Goal: Navigation & Orientation: Find specific page/section

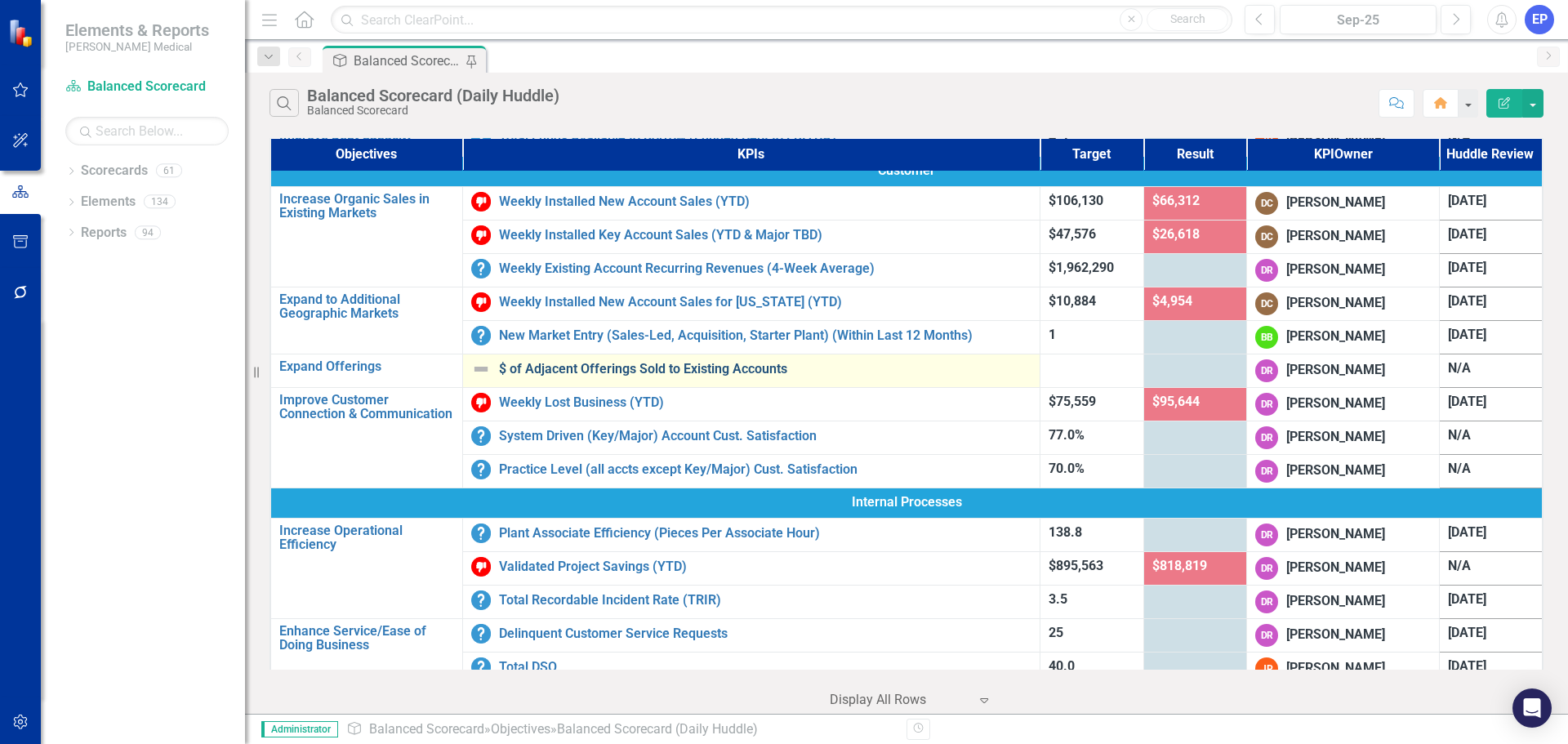
scroll to position [163, 0]
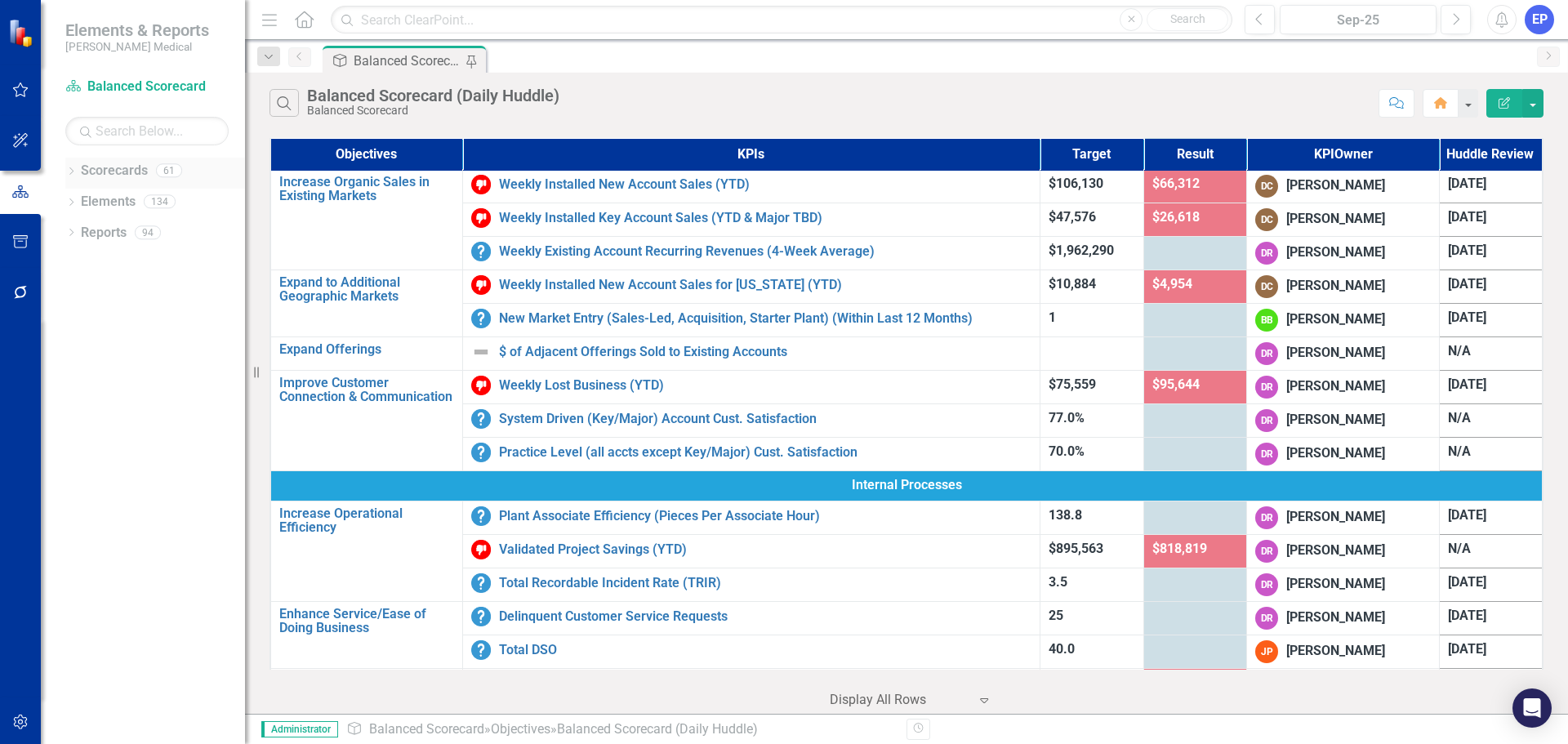
click at [70, 172] on icon "Dropdown" at bounding box center [71, 172] width 12 height 9
click at [79, 389] on icon "Dropdown" at bounding box center [80, 387] width 12 height 10
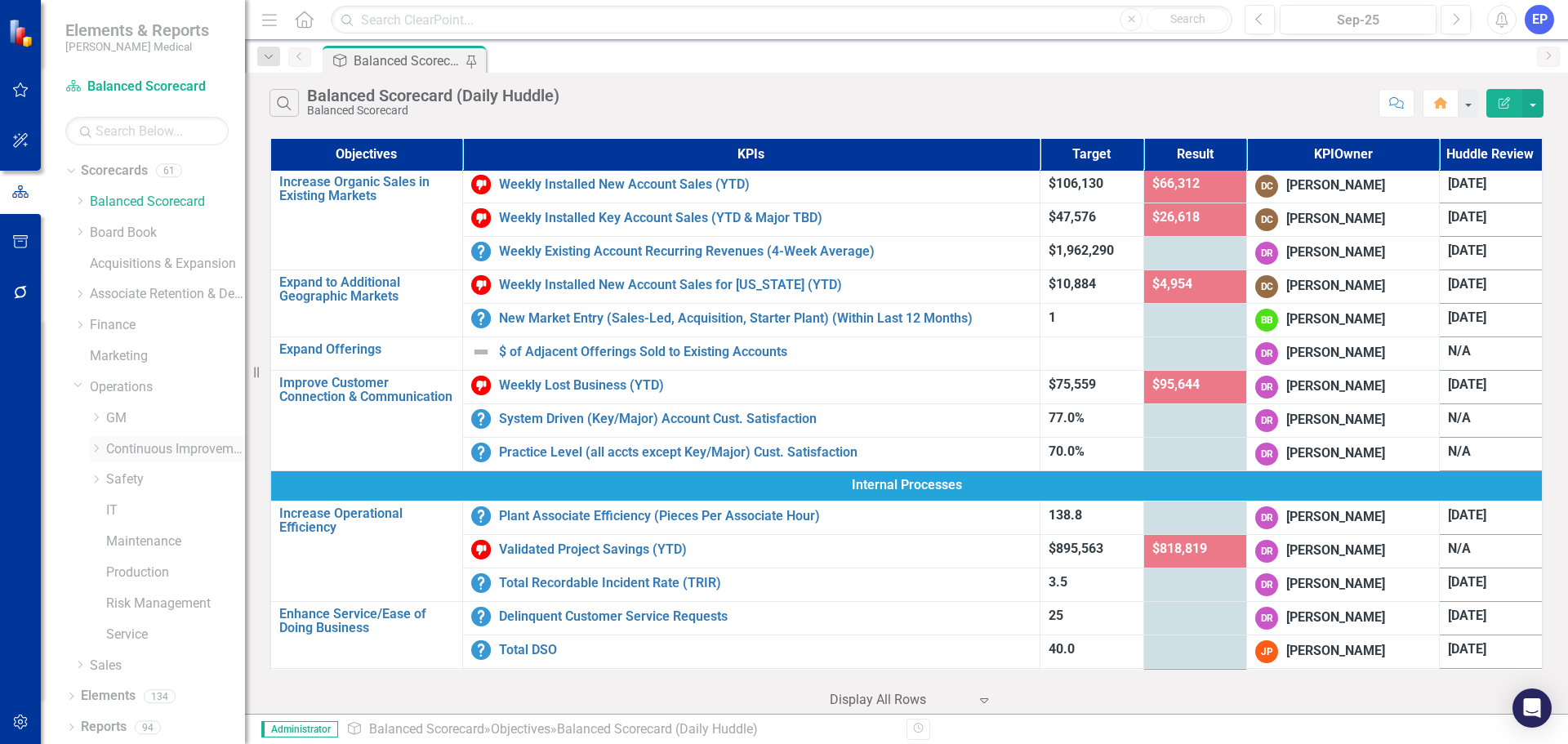
click at [96, 448] on icon "Dropdown" at bounding box center [95, 449] width 12 height 10
click at [141, 481] on link "[US_STATE] - CI" at bounding box center [184, 479] width 123 height 19
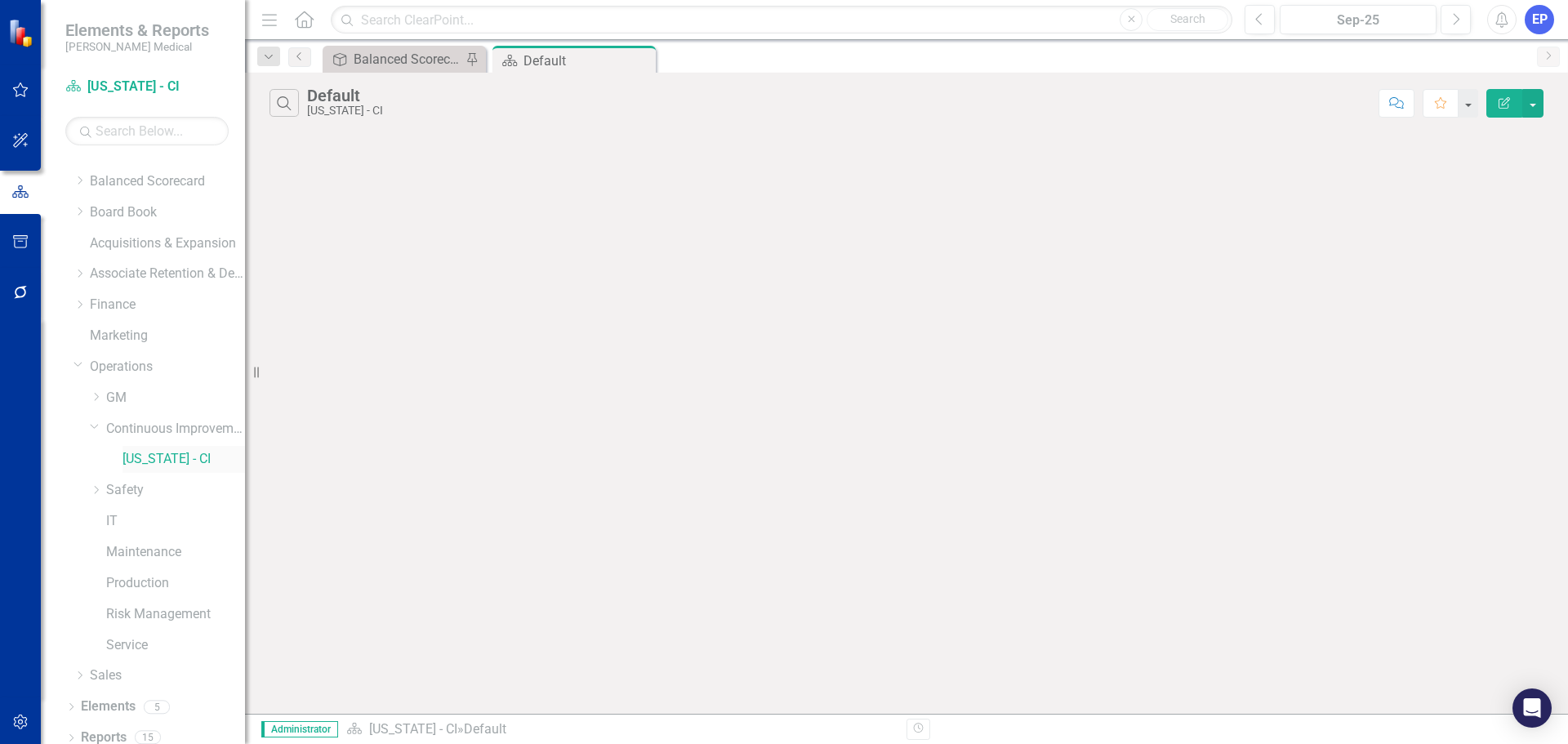
scroll to position [31, 0]
click at [125, 695] on link "Elements" at bounding box center [108, 695] width 55 height 19
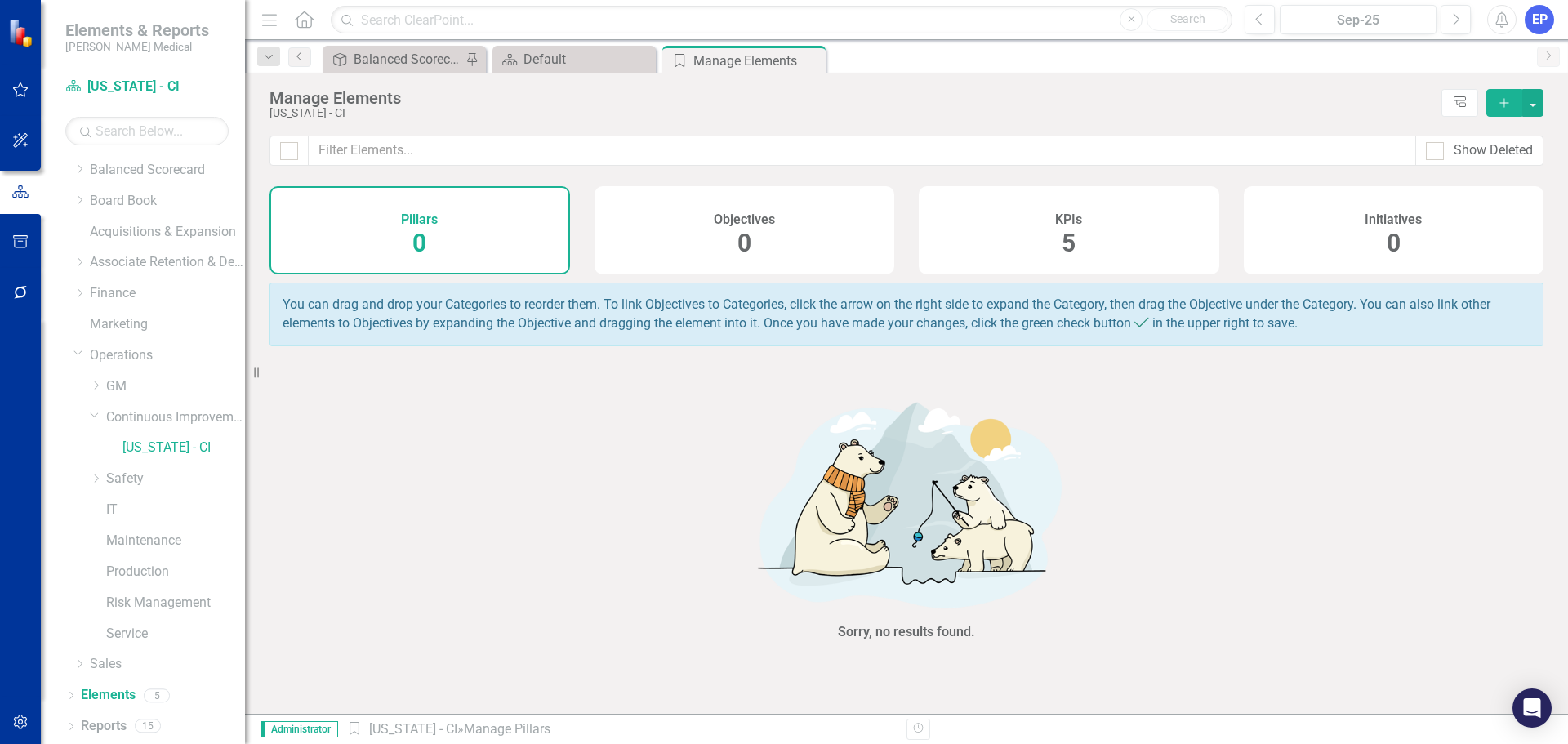
click at [1081, 219] on h4 "KPIs" at bounding box center [1067, 219] width 27 height 15
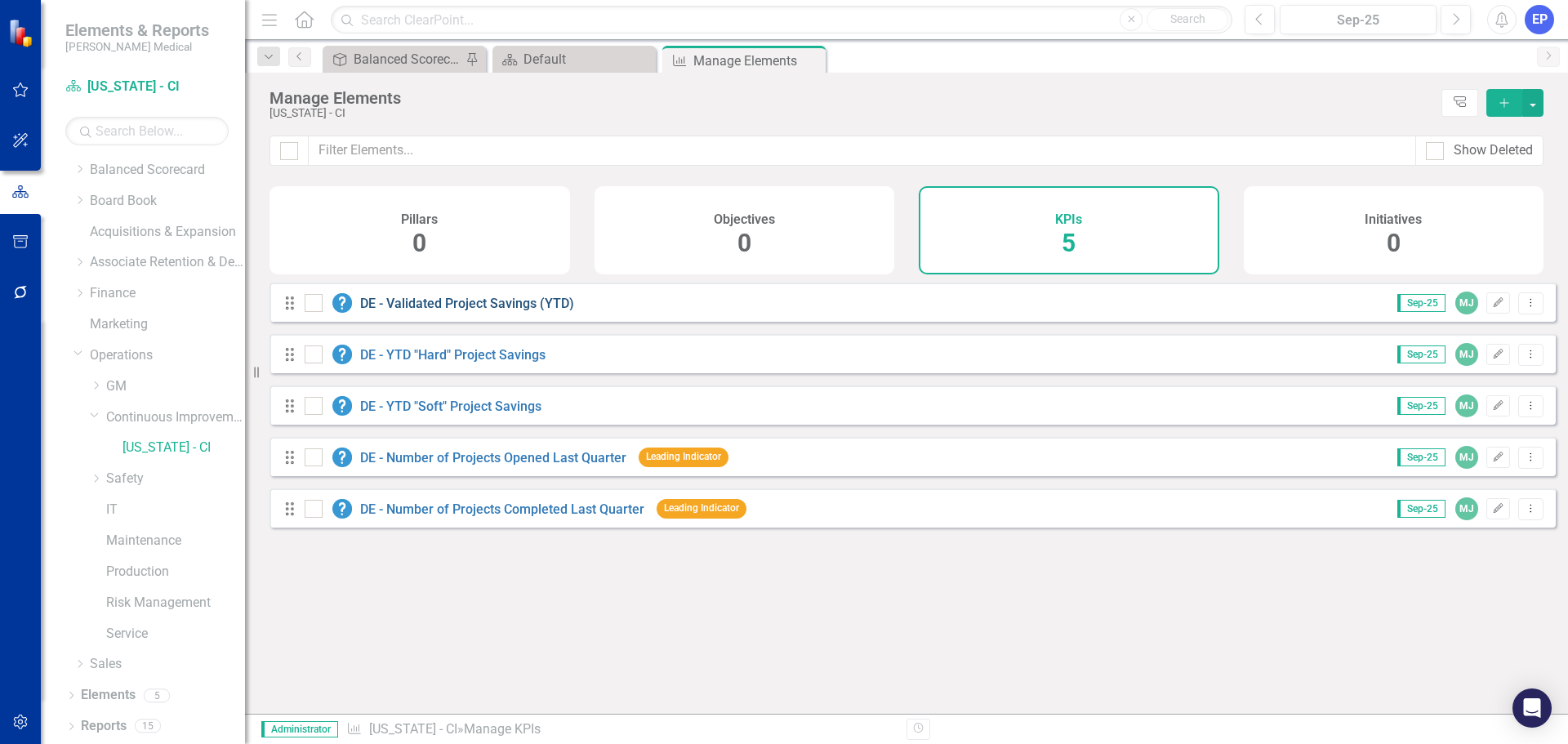
click at [508, 311] on link "DE - Validated Project Savings (YTD)" at bounding box center [466, 303] width 213 height 16
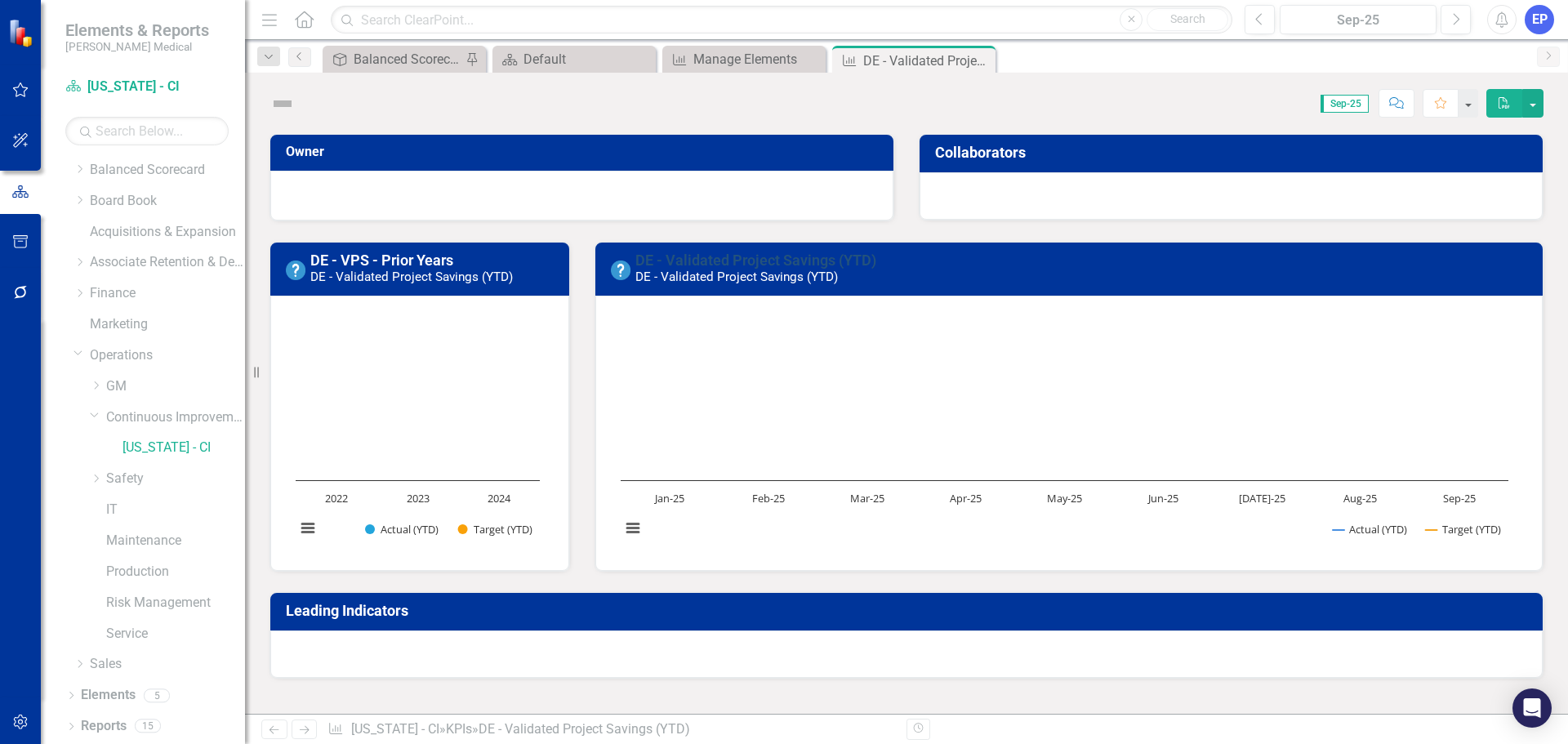
click at [695, 261] on link "DE - Validated Project Savings (YTD)" at bounding box center [755, 260] width 241 height 17
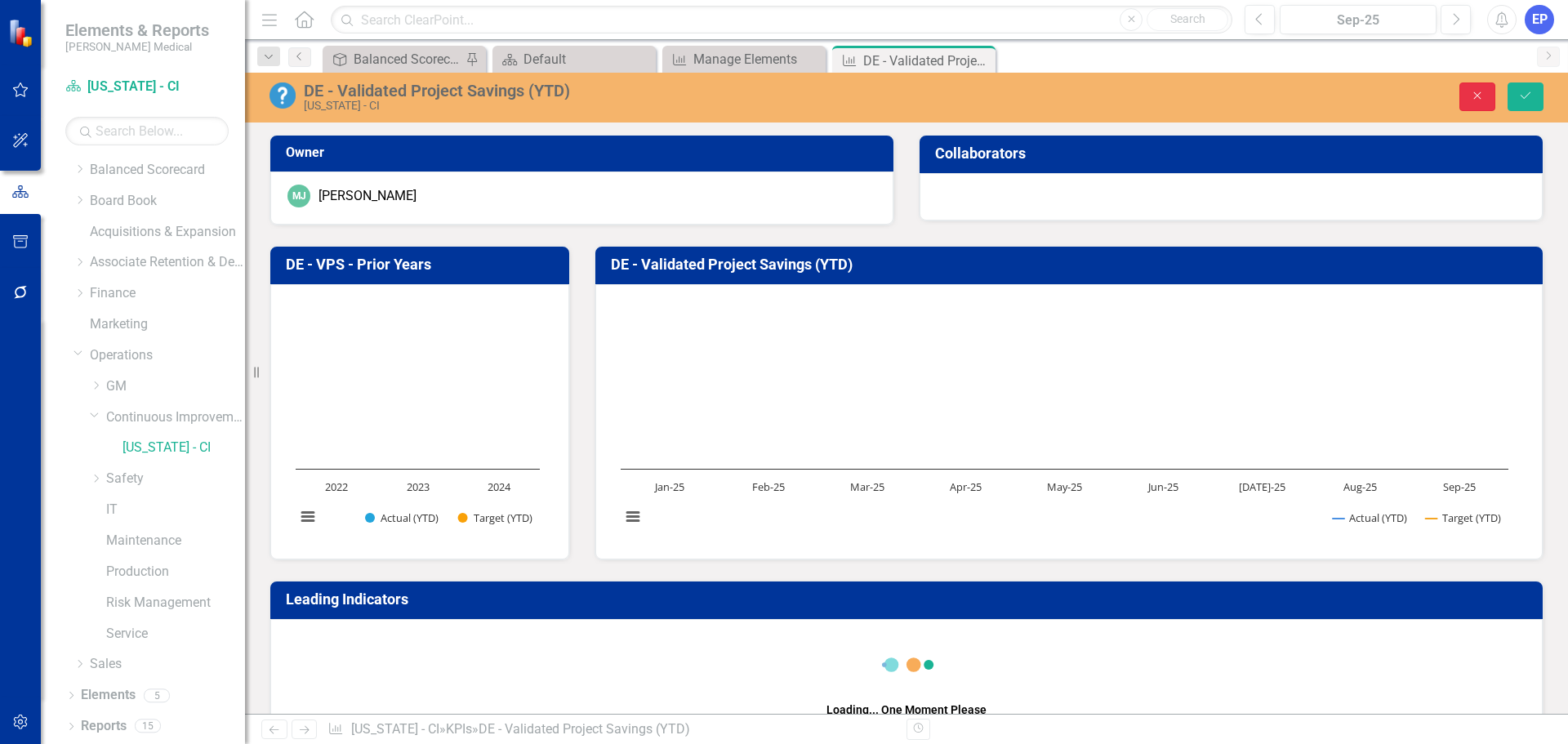
click at [1481, 99] on icon "Close" at bounding box center [1477, 95] width 15 height 12
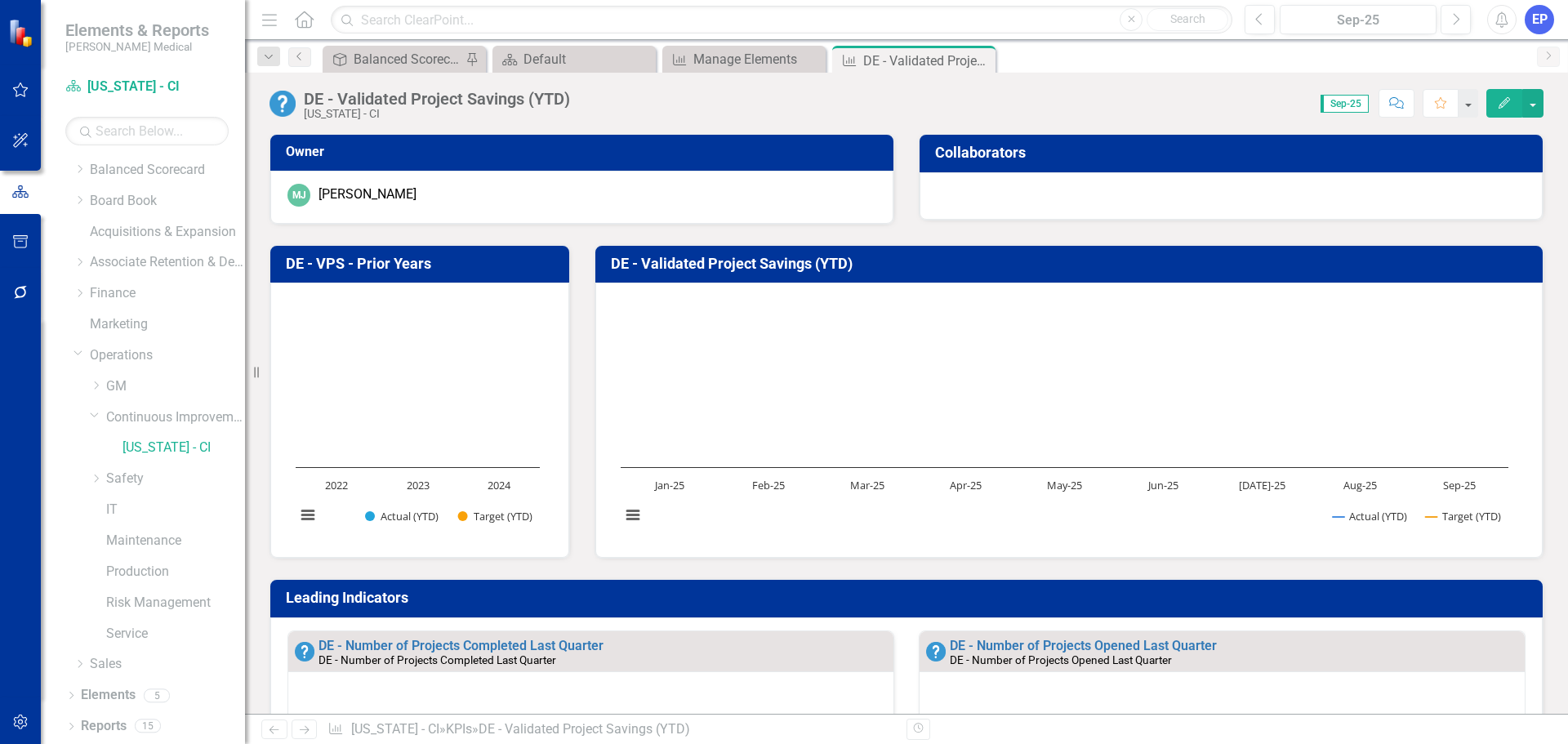
click at [1502, 110] on button "Edit" at bounding box center [1504, 102] width 36 height 29
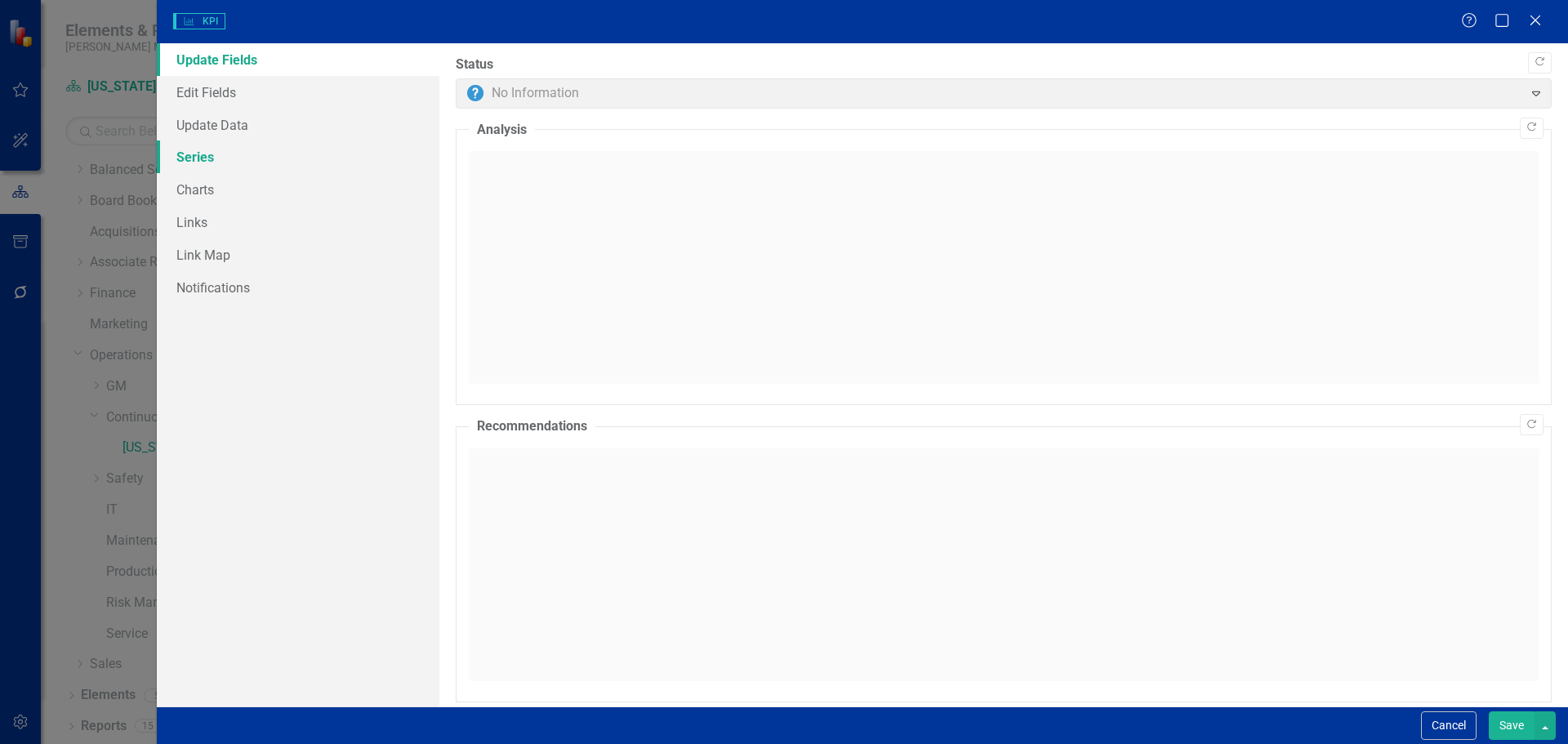
click at [197, 159] on link "Series" at bounding box center [297, 156] width 282 height 32
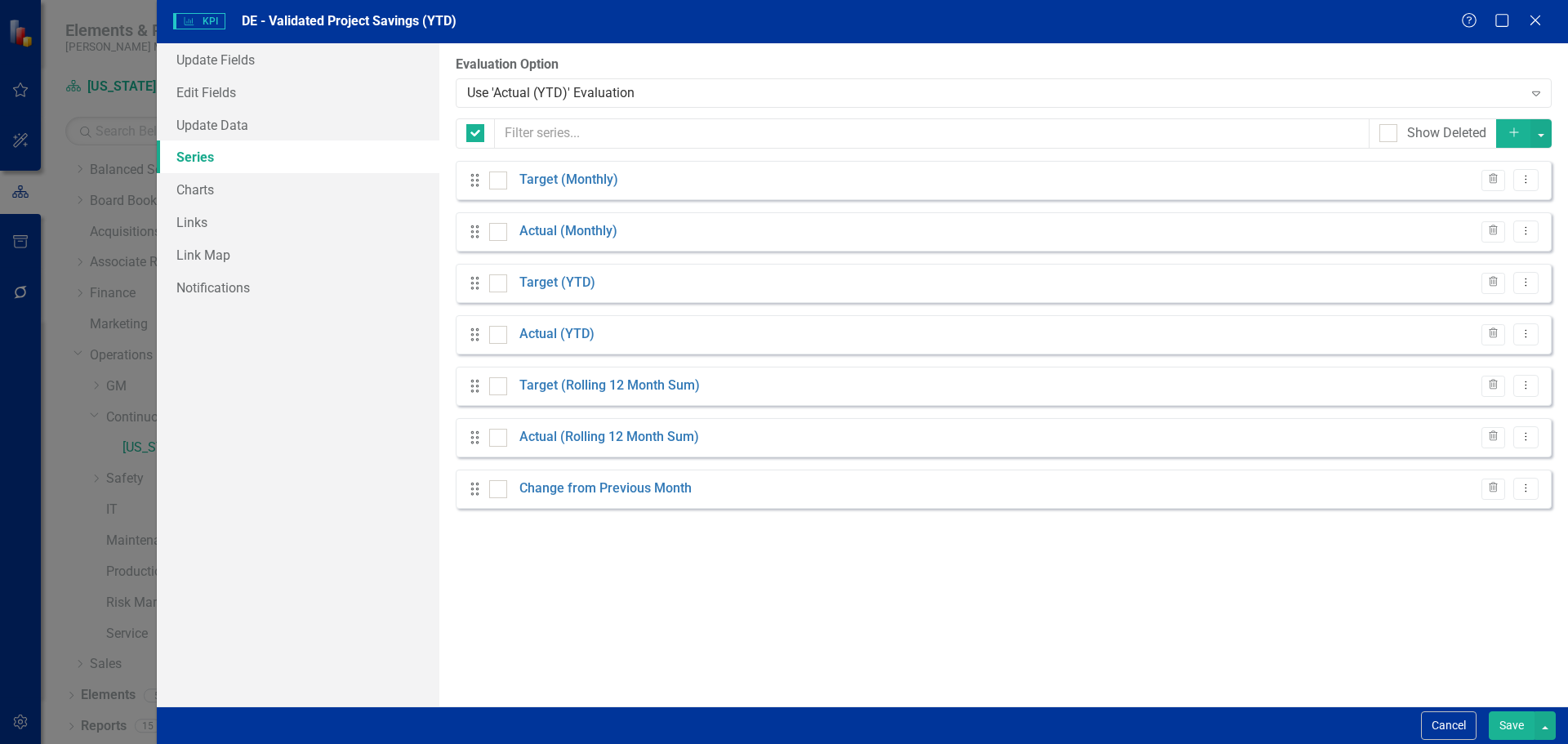
checkbox input "false"
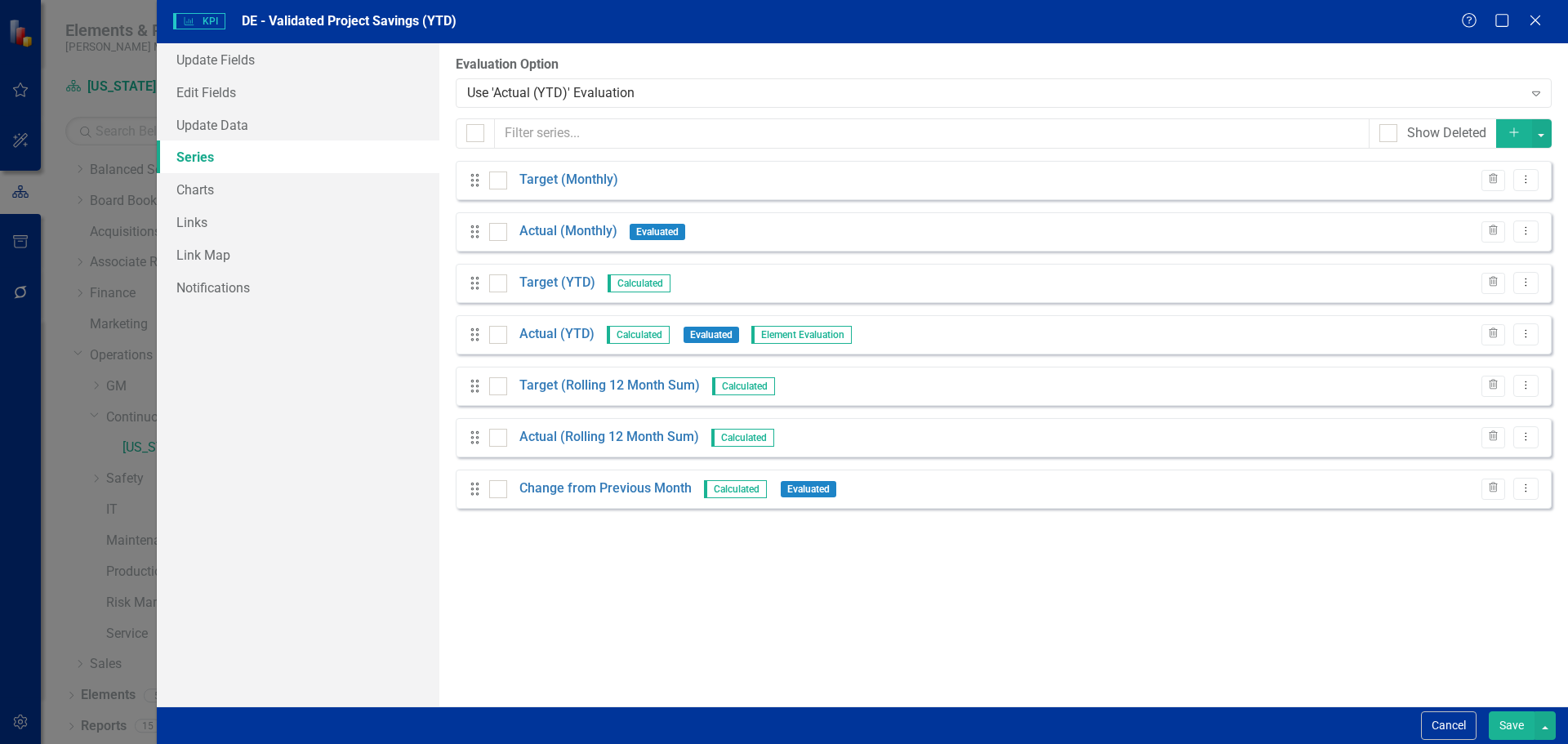
click at [1514, 137] on icon "button" at bounding box center [1513, 132] width 9 height 9
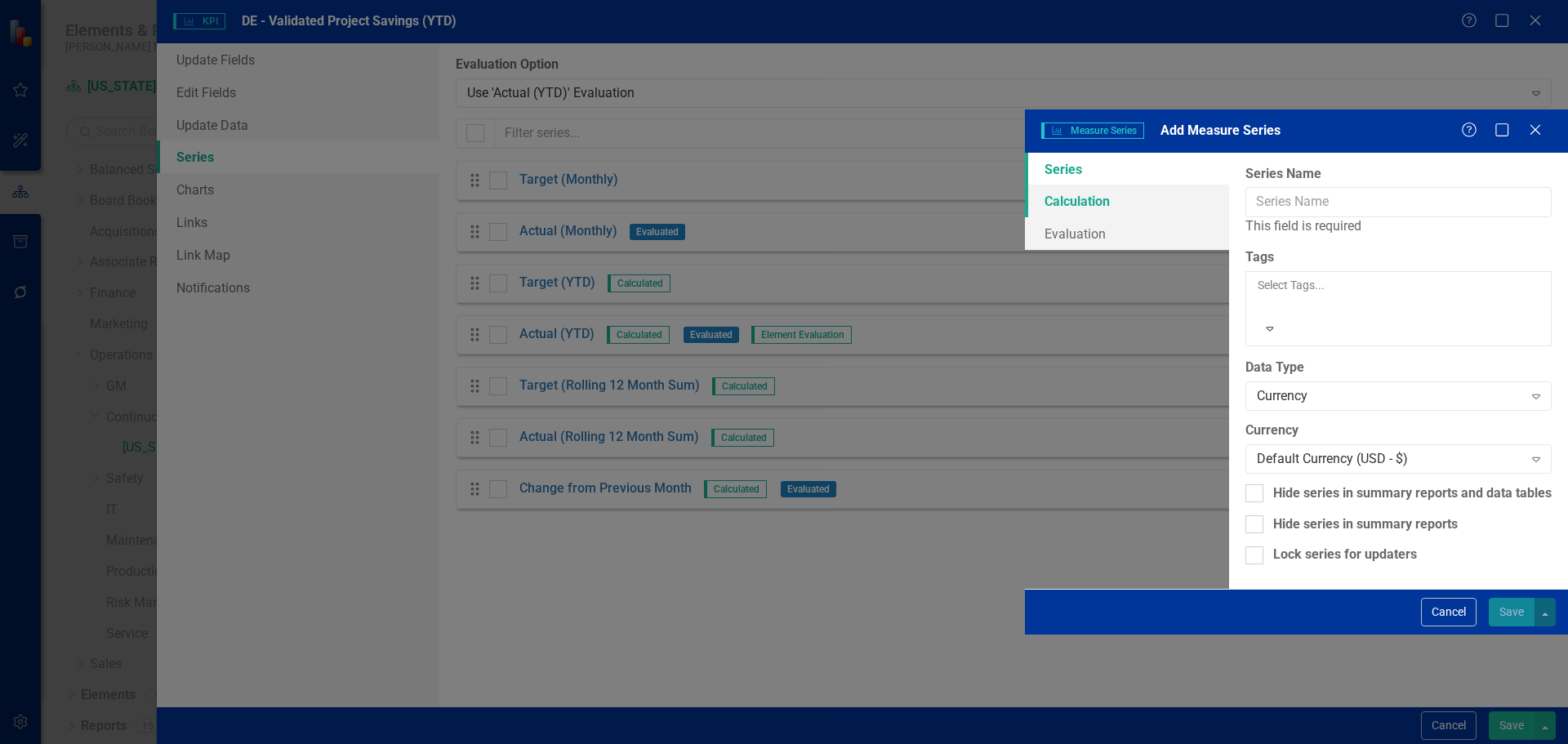
click at [1025, 185] on link "Calculation" at bounding box center [1127, 201] width 205 height 32
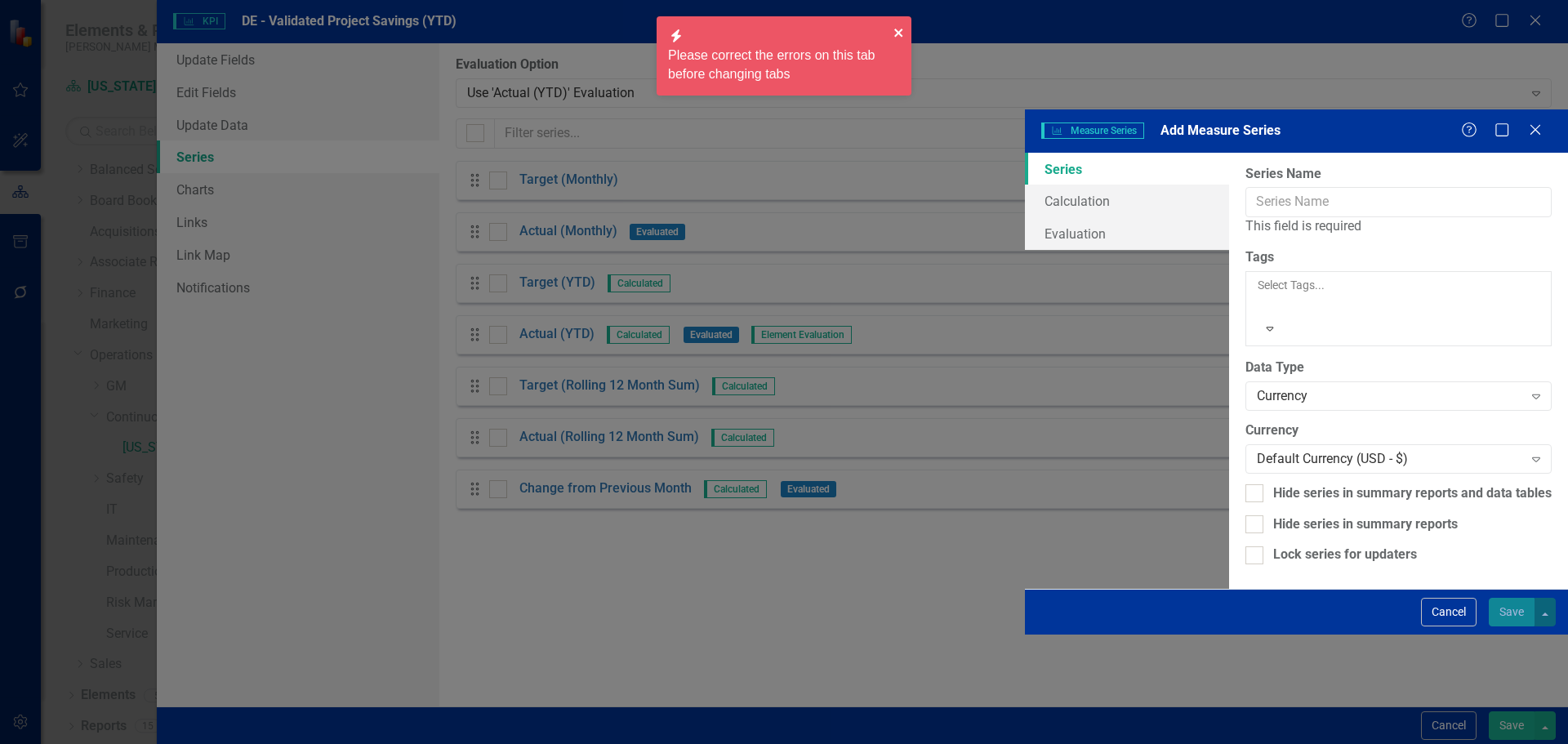
click at [900, 33] on icon "close" at bounding box center [898, 32] width 8 height 8
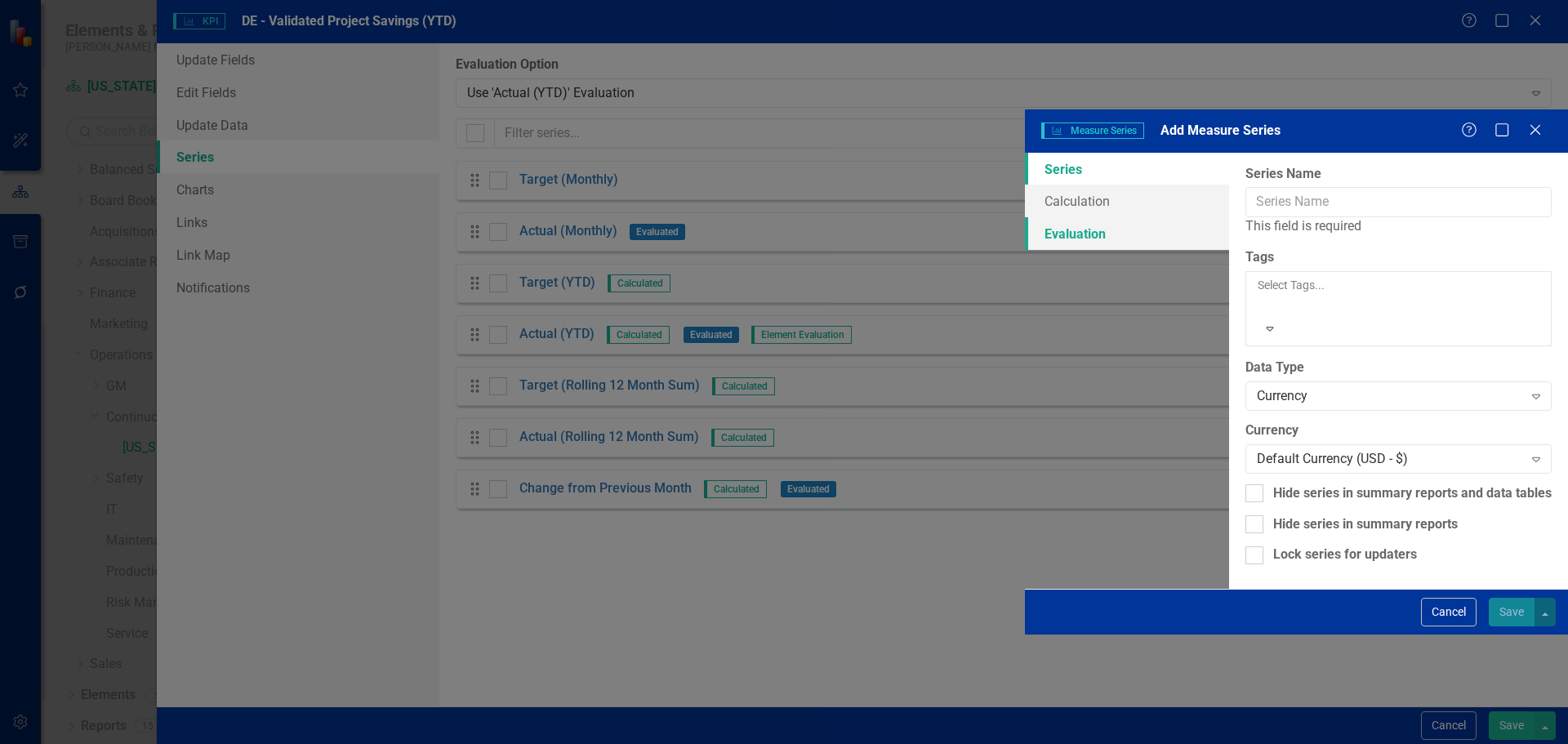
click at [1025, 217] on link "Evaluation" at bounding box center [1127, 233] width 205 height 32
click at [1466, 627] on button "Cancel" at bounding box center [1448, 612] width 55 height 29
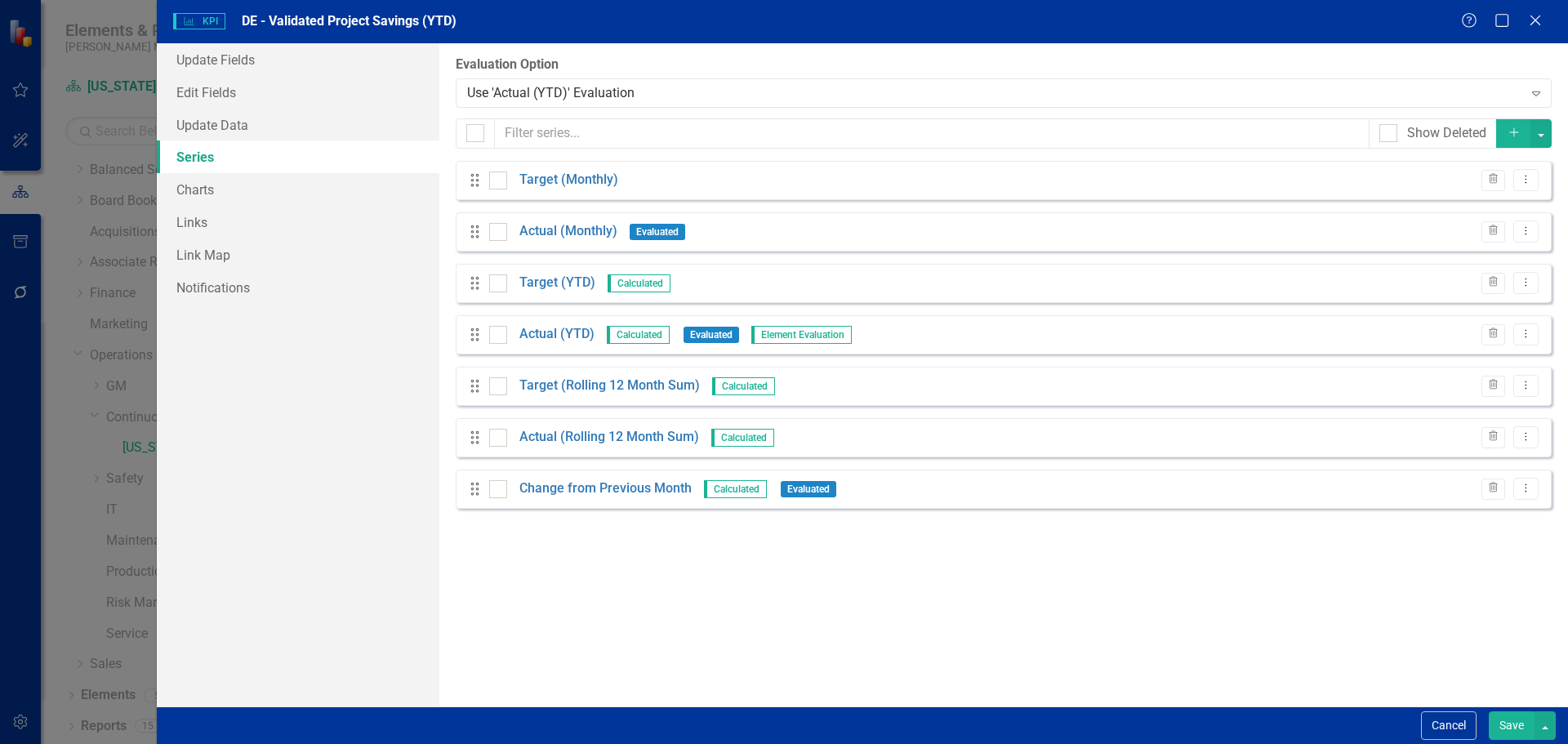
click at [1466, 726] on button "Cancel" at bounding box center [1448, 725] width 55 height 29
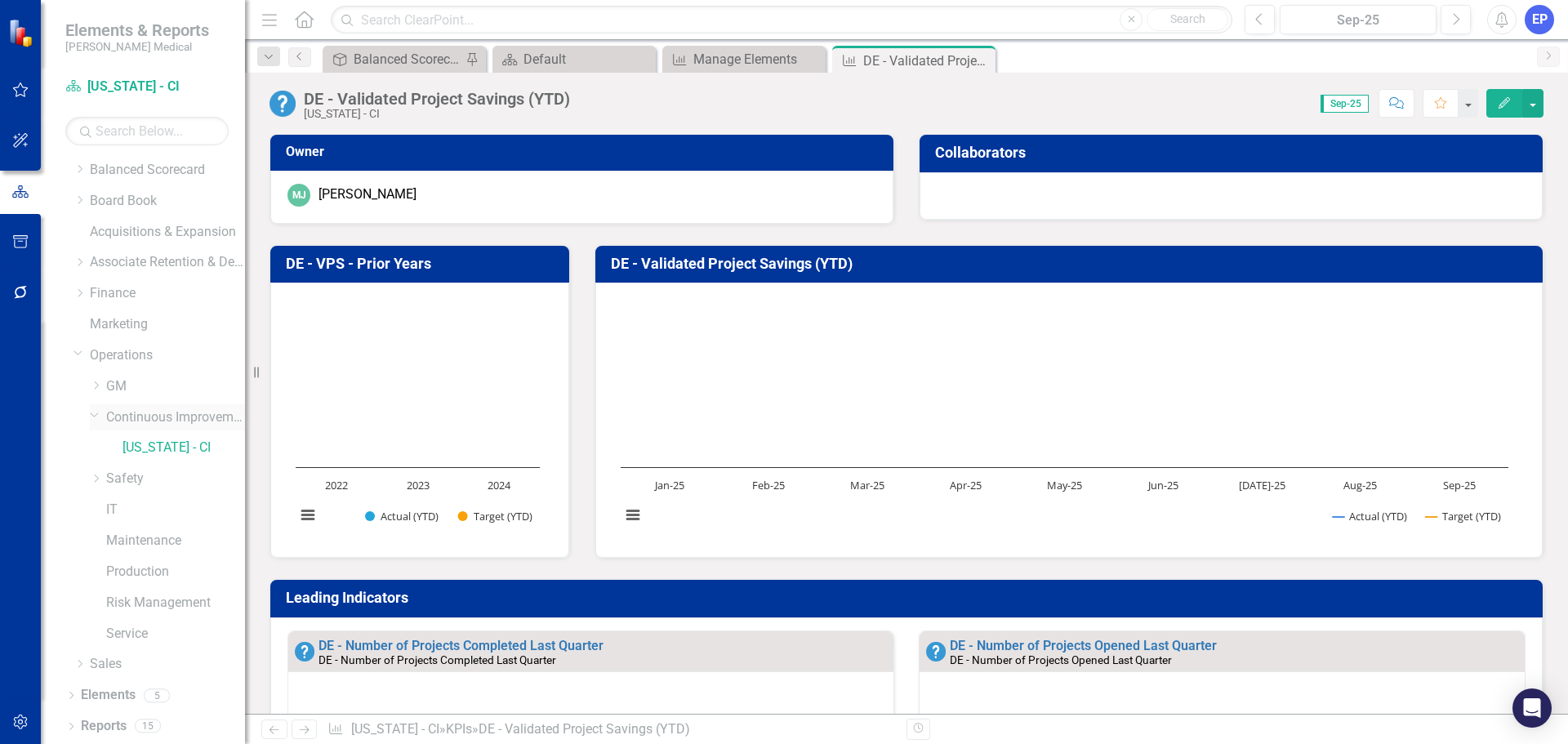
click at [150, 418] on link "Continuous Improvement" at bounding box center [175, 417] width 139 height 19
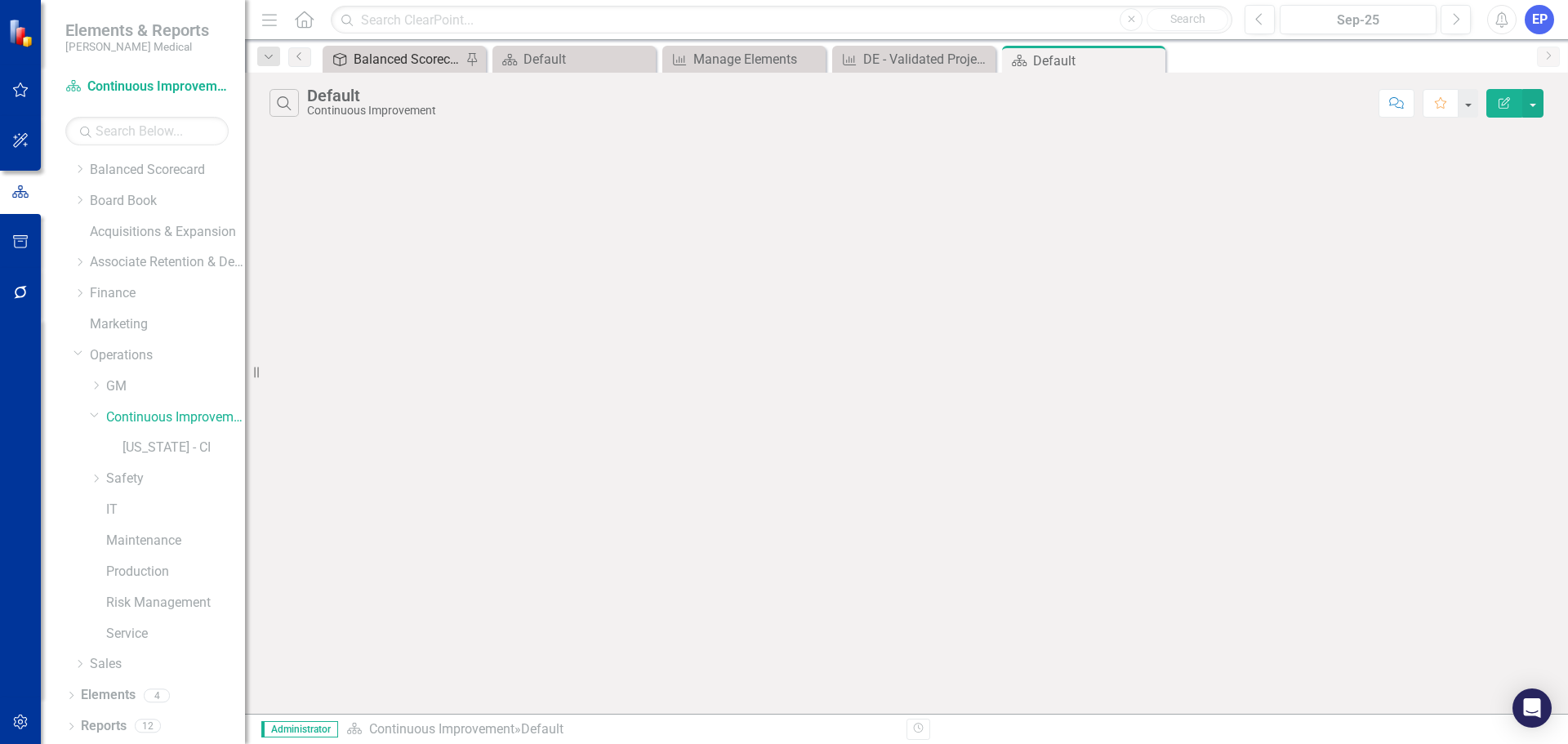
click at [403, 62] on div "Balanced Scorecard (Daily Huddle)" at bounding box center [407, 59] width 108 height 21
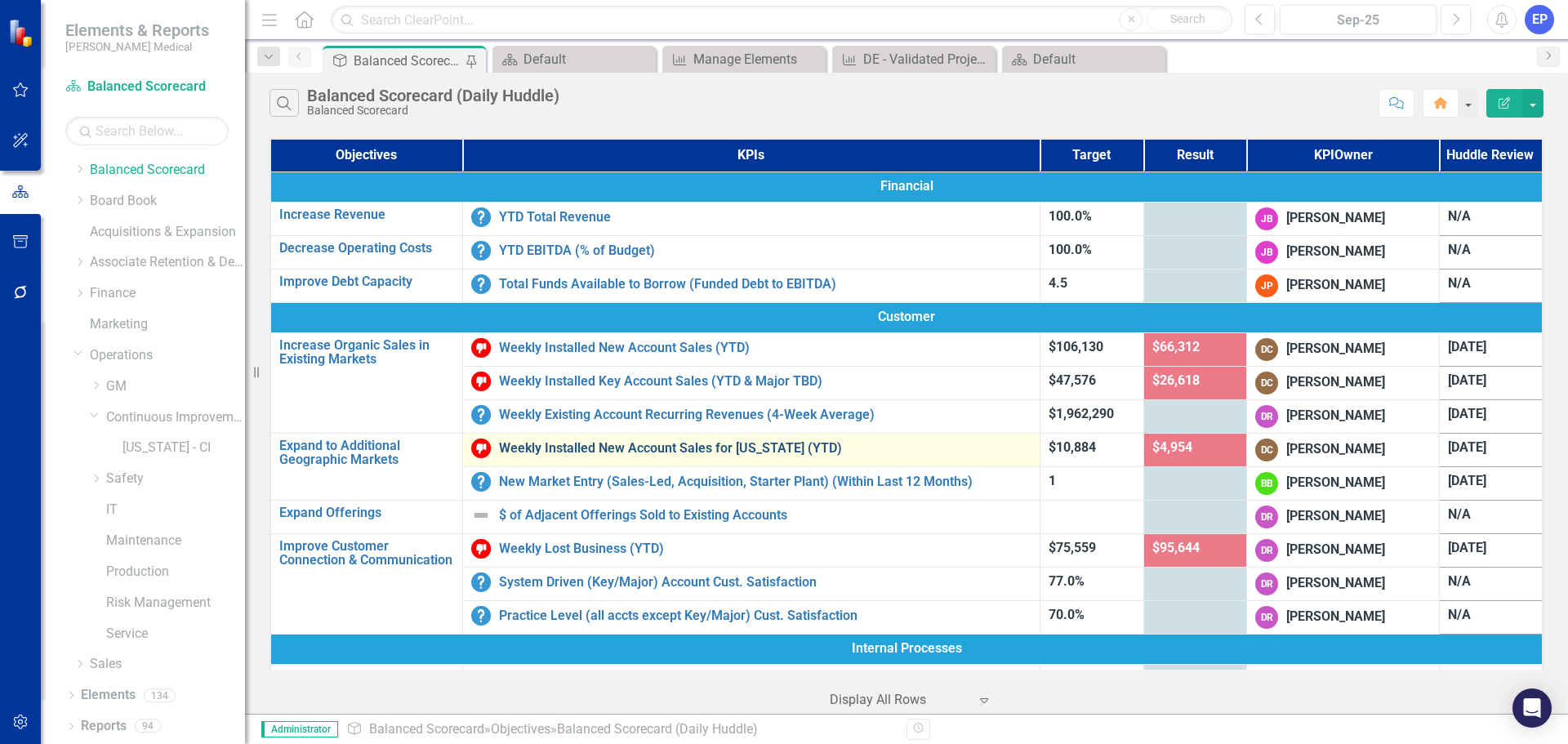
scroll to position [327, 0]
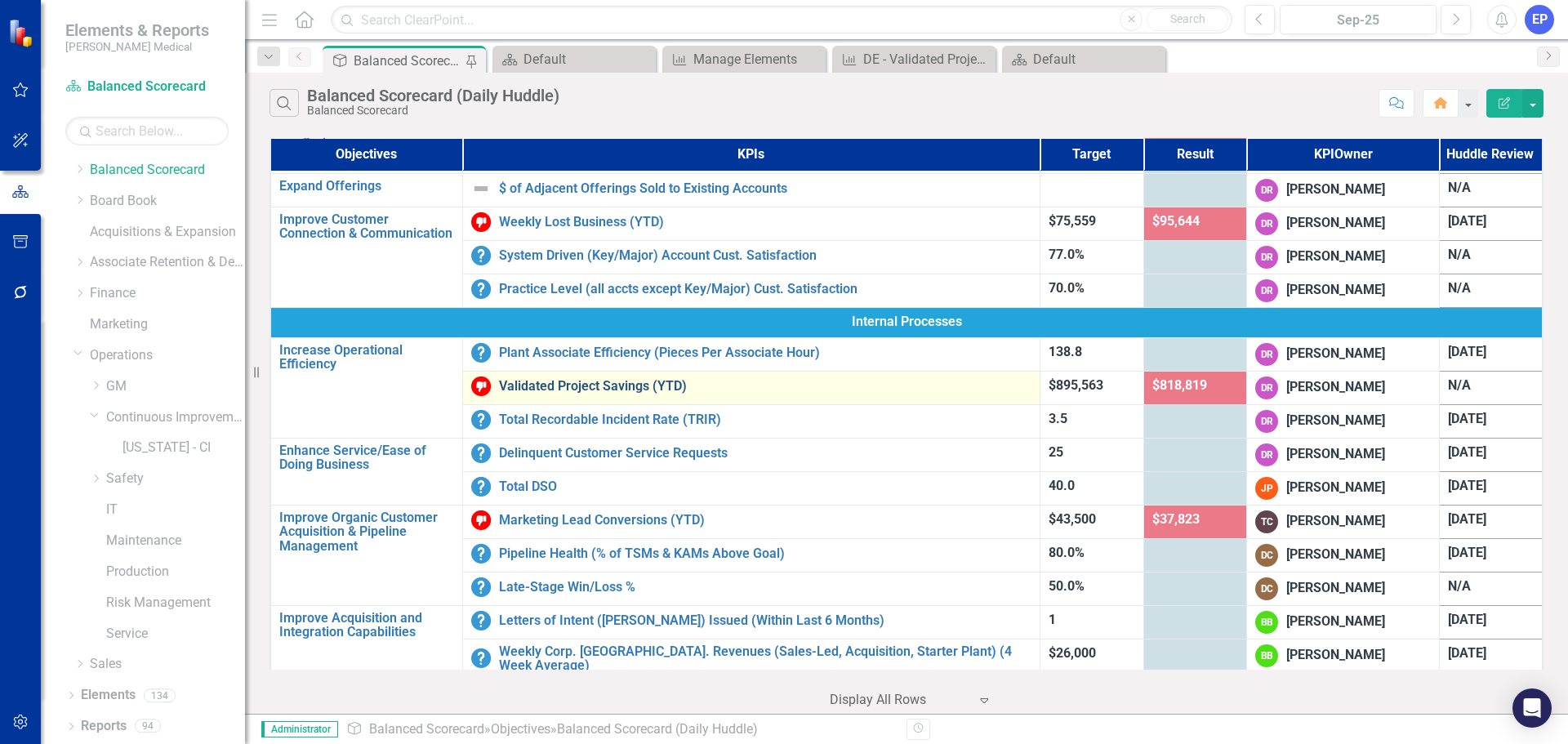
click at [541, 384] on link "Validated Project Savings (YTD)" at bounding box center [764, 386] width 532 height 15
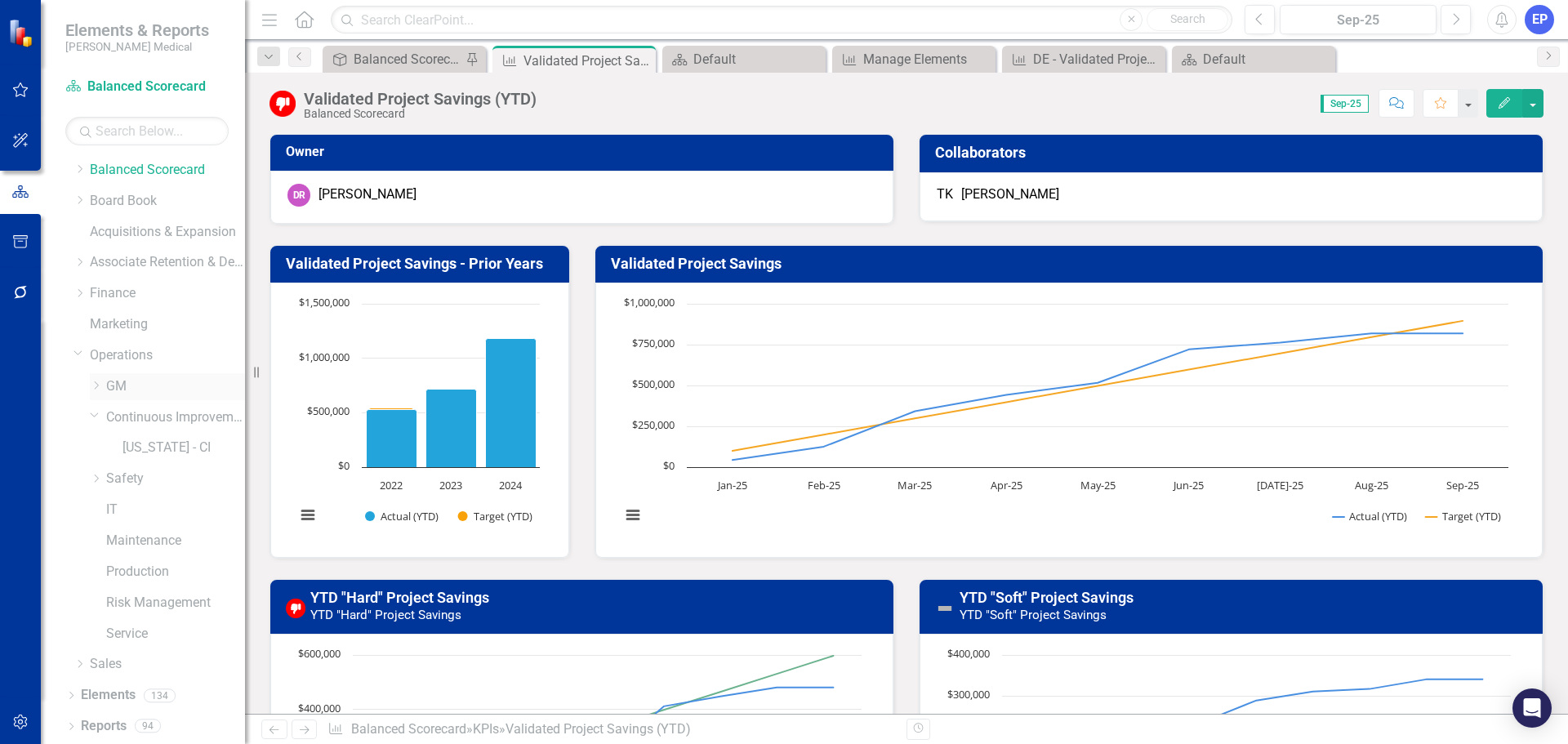
drag, startPoint x: 103, startPoint y: 386, endPoint x: 92, endPoint y: 386, distance: 11.0
click at [103, 386] on div "Dropdown" at bounding box center [97, 387] width 17 height 14
click at [141, 441] on link "[US_STATE] - Ops (TEST)" at bounding box center [184, 448] width 123 height 19
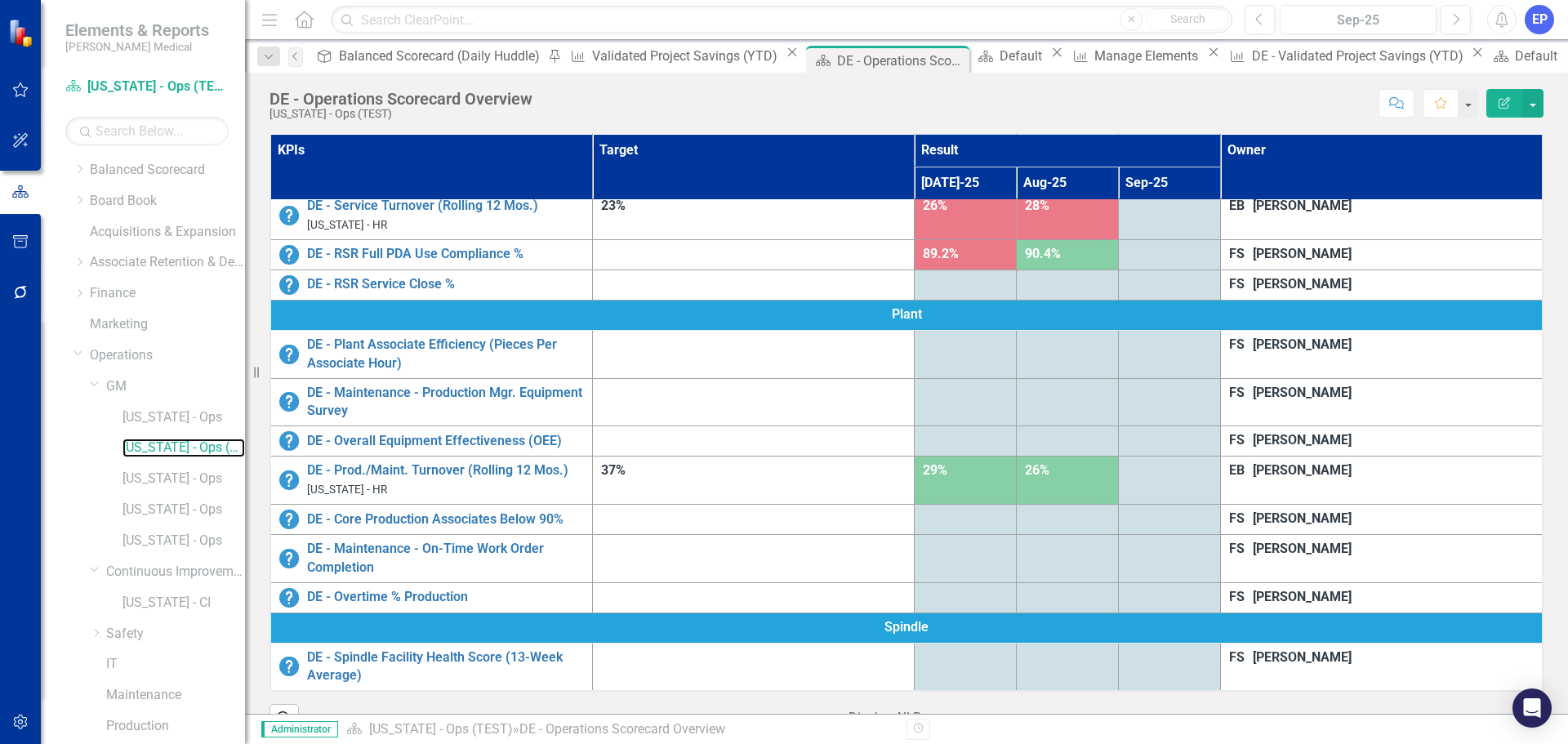
scroll to position [569, 0]
click at [100, 385] on div "Dropdown" at bounding box center [93, 383] width 14 height 12
click at [91, 416] on icon "Dropdown" at bounding box center [94, 414] width 10 height 12
click at [97, 478] on icon "Dropdown" at bounding box center [95, 478] width 12 height 10
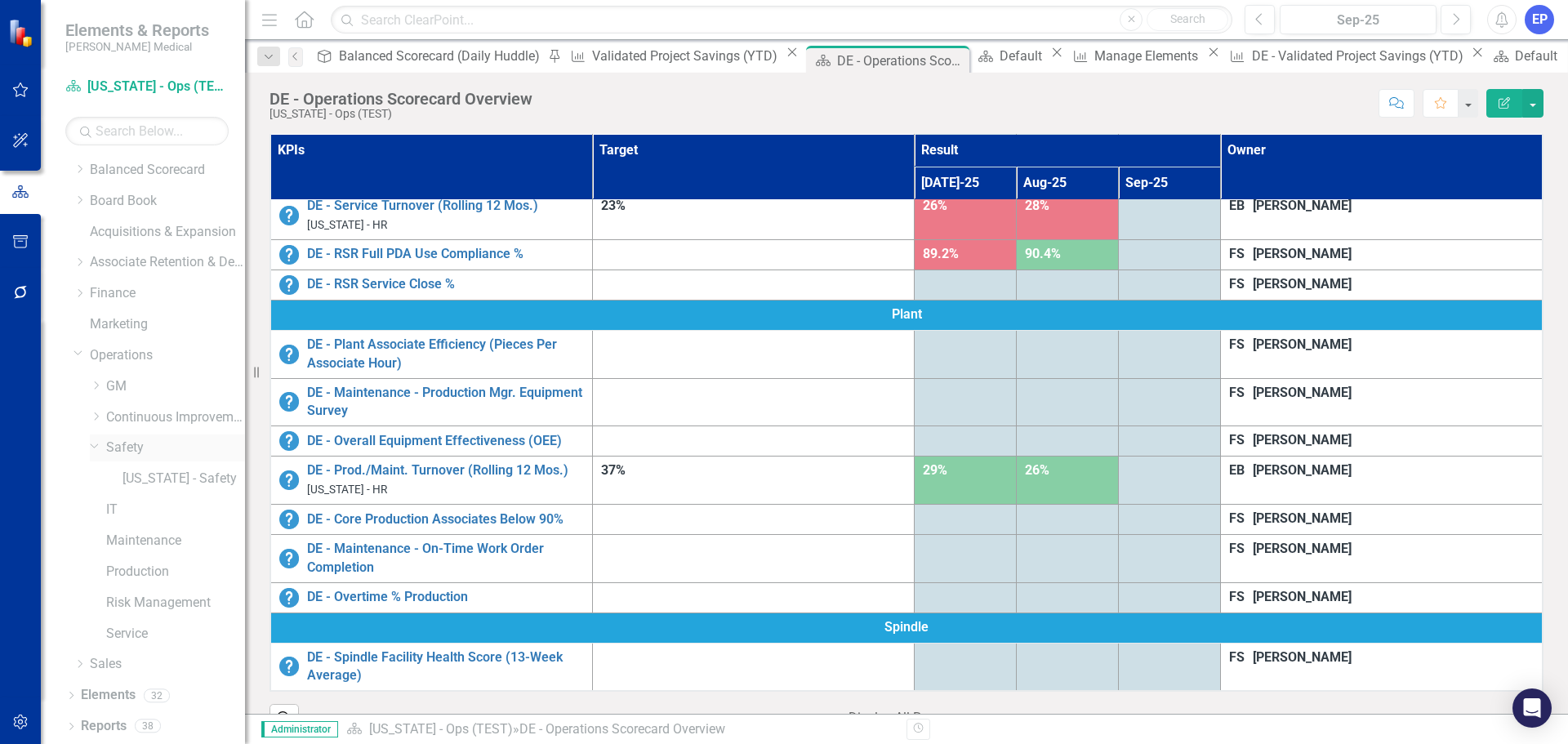
click at [97, 478] on div "[US_STATE] - Safety" at bounding box center [167, 481] width 155 height 31
click at [94, 444] on icon "Dropdown" at bounding box center [94, 446] width 10 height 12
click at [125, 452] on link "Continuous Improvement" at bounding box center [175, 449] width 139 height 19
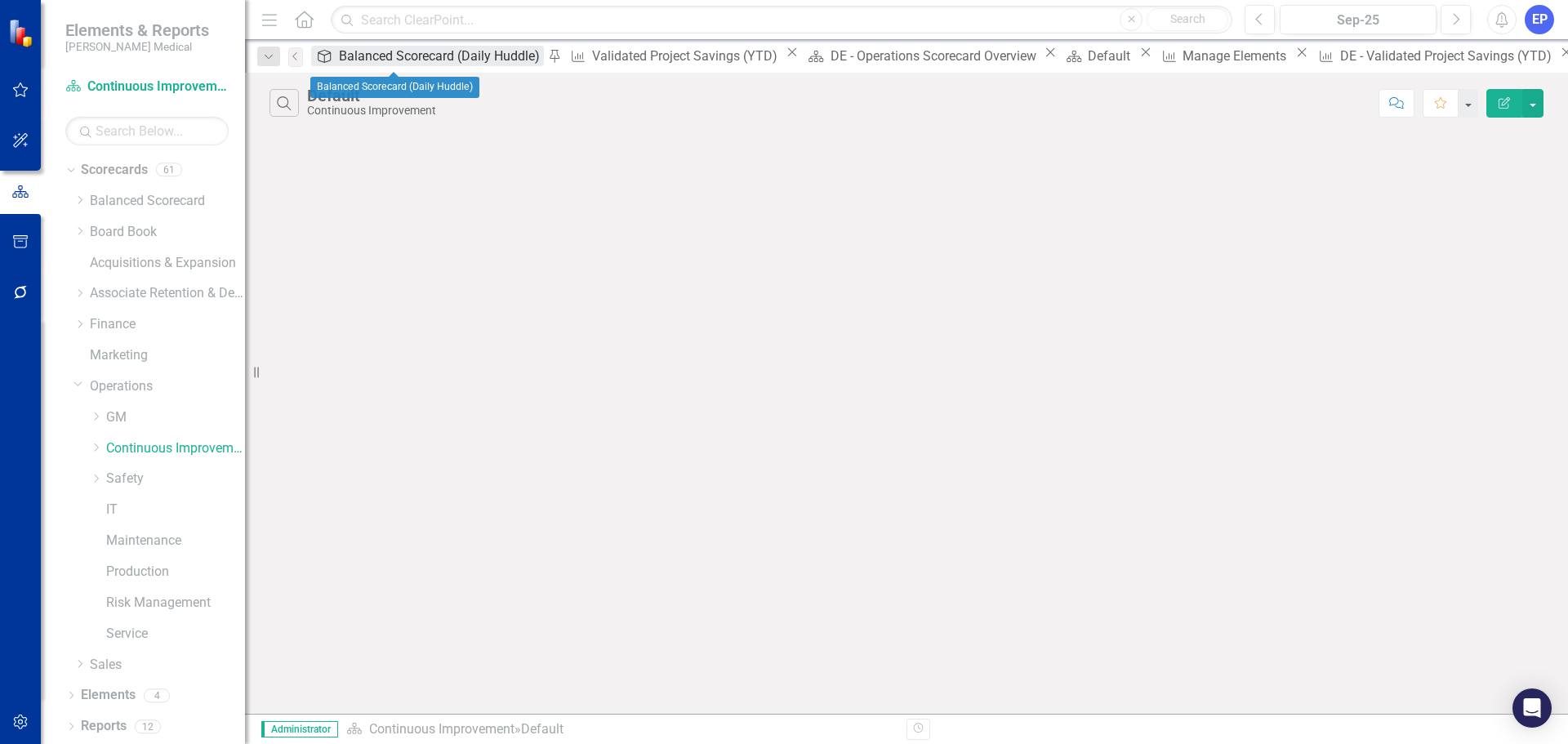
click at [396, 56] on div "Balanced Scorecard (Daily Huddle)" at bounding box center [441, 55] width 205 height 21
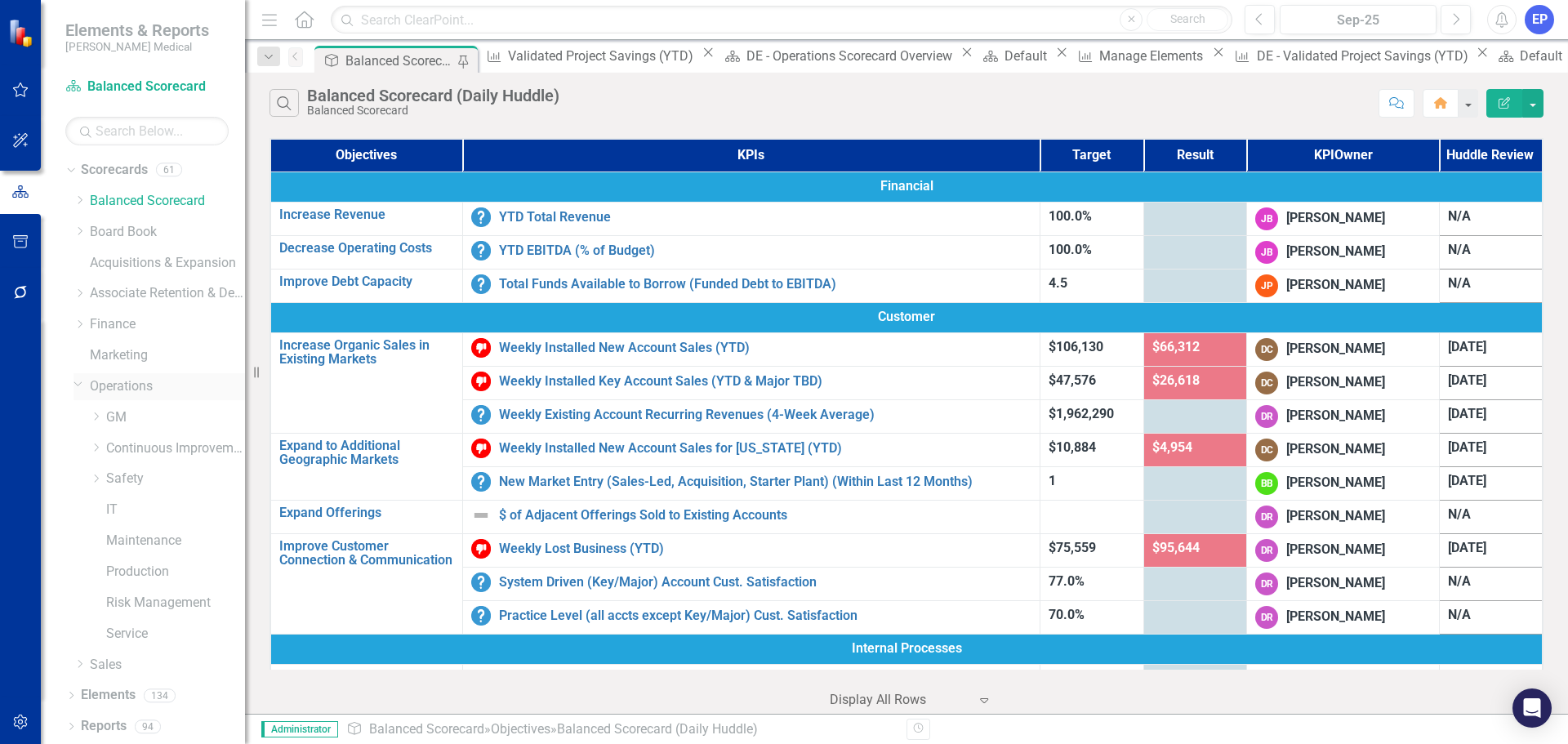
click at [75, 382] on icon "Dropdown" at bounding box center [79, 383] width 10 height 12
click at [80, 415] on icon at bounding box center [81, 417] width 4 height 8
click at [108, 415] on link "Sales" at bounding box center [167, 418] width 155 height 19
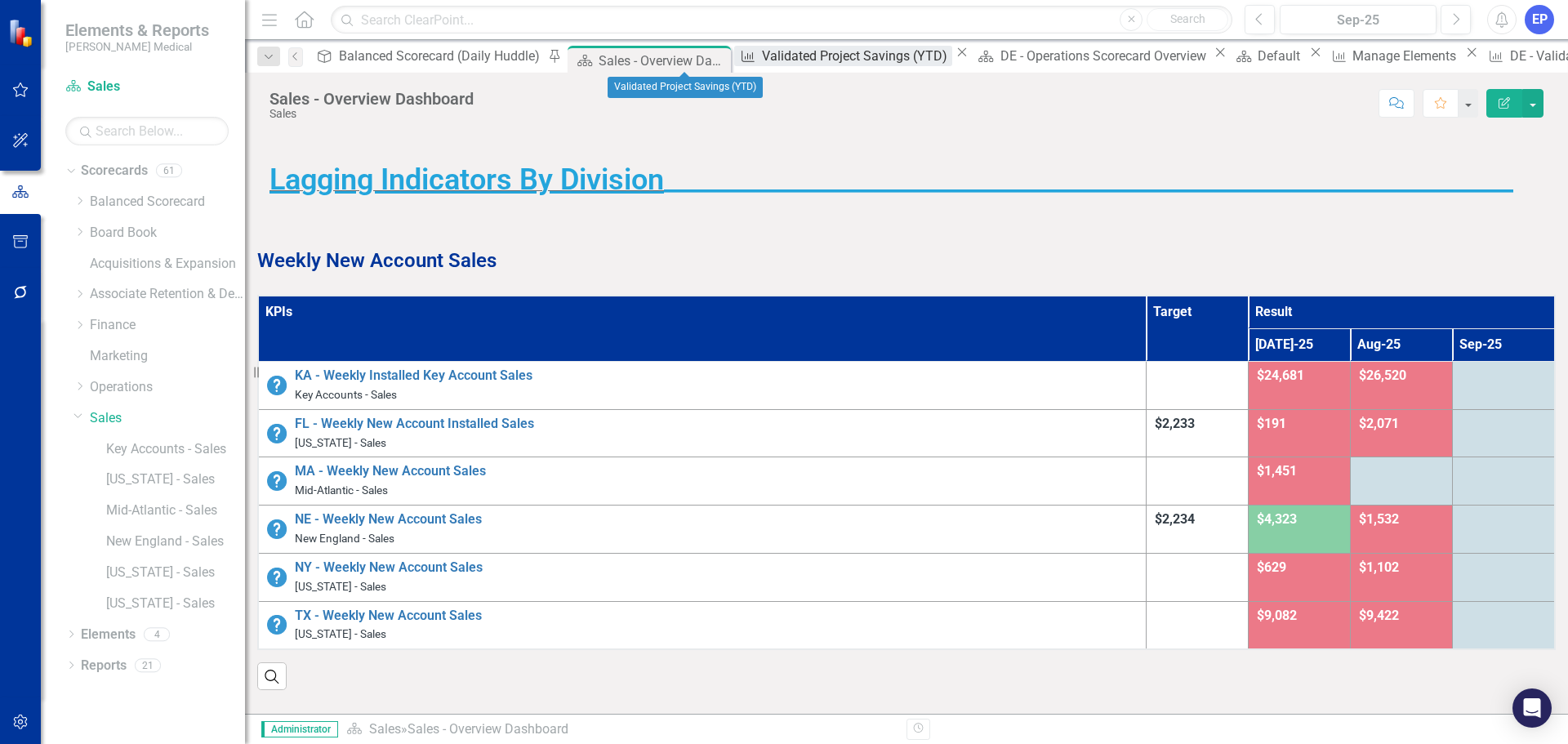
click at [761, 54] on div "Validated Project Savings (YTD)" at bounding box center [856, 55] width 190 height 21
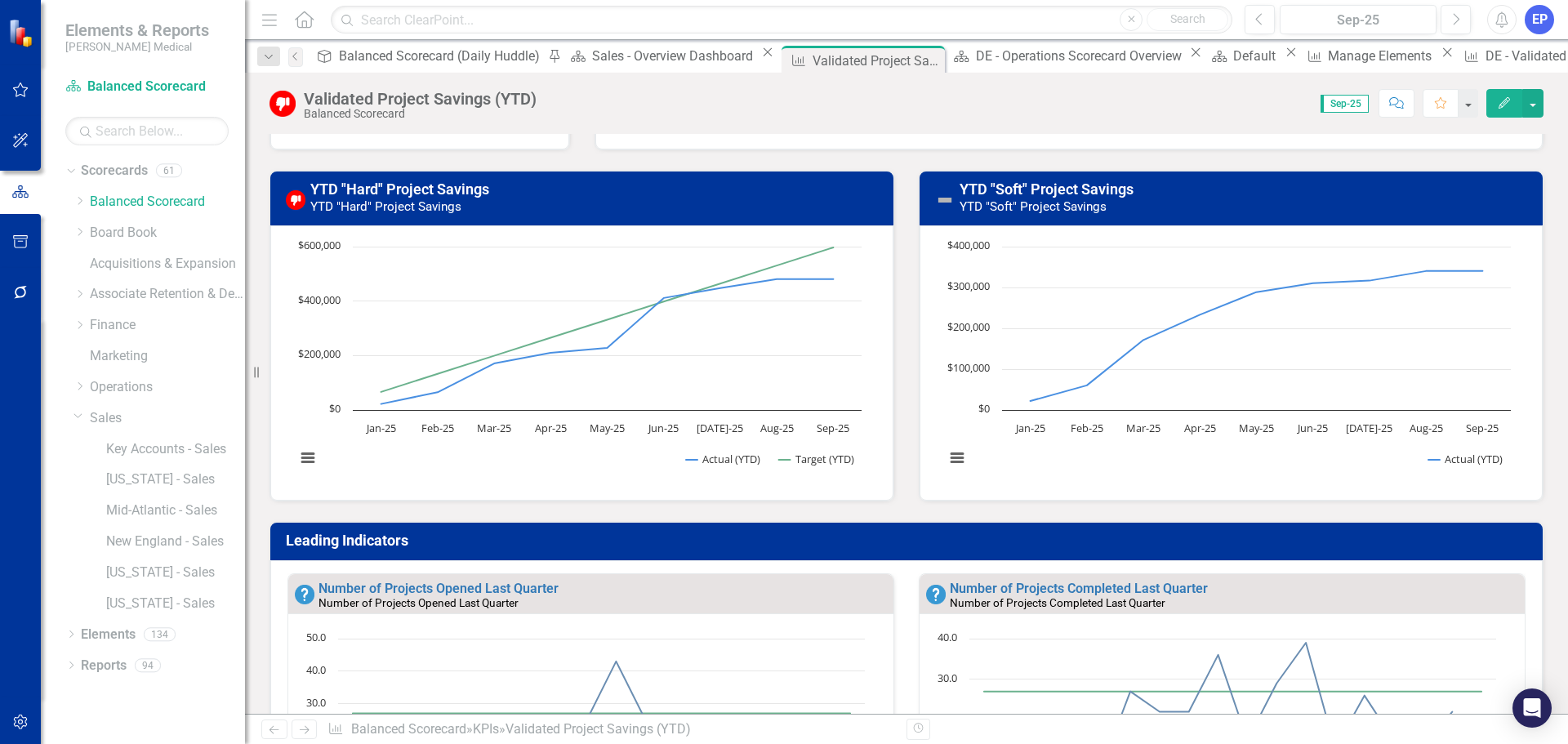
scroll to position [653, 0]
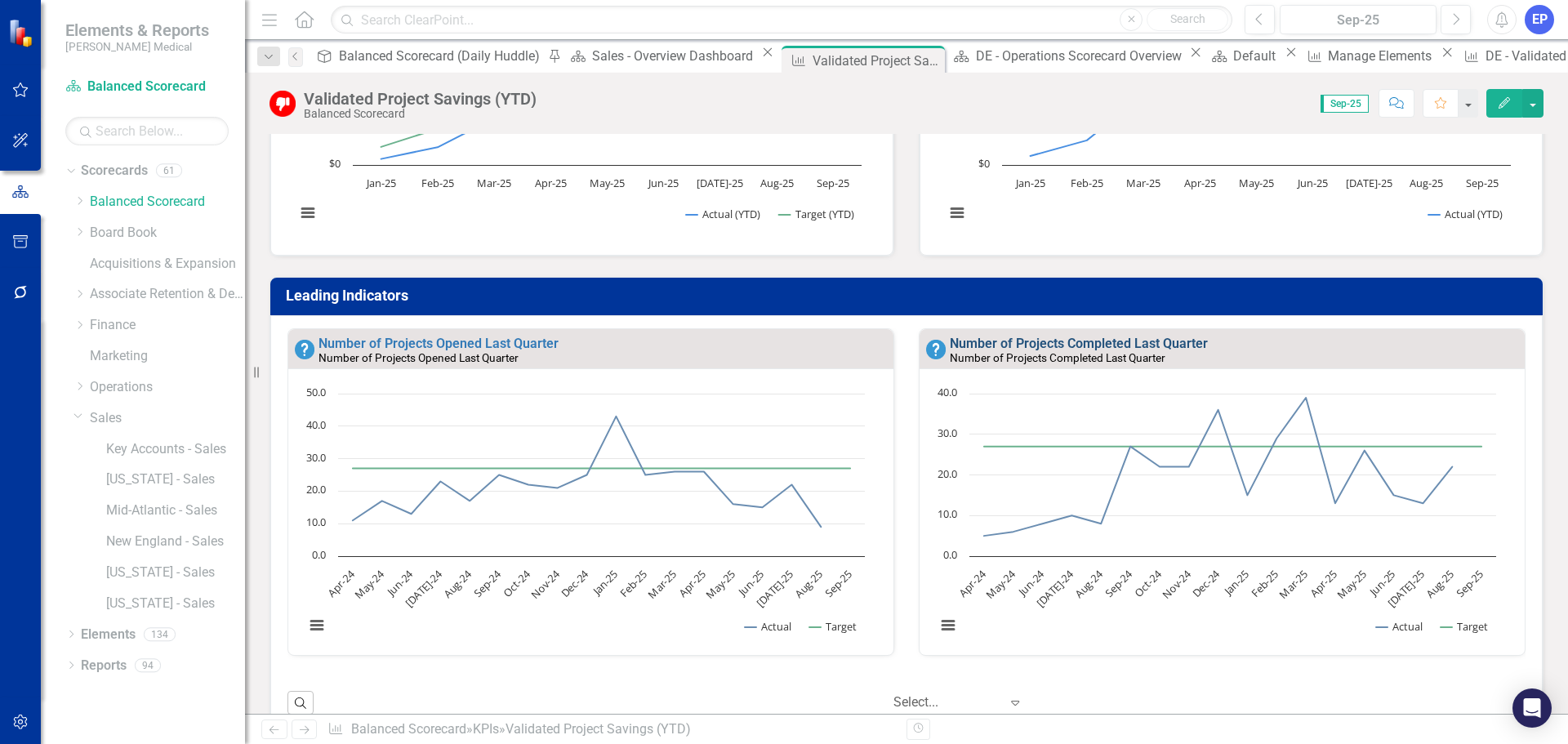
click at [973, 348] on link "Number of Projects Completed Last Quarter" at bounding box center [1078, 343] width 258 height 16
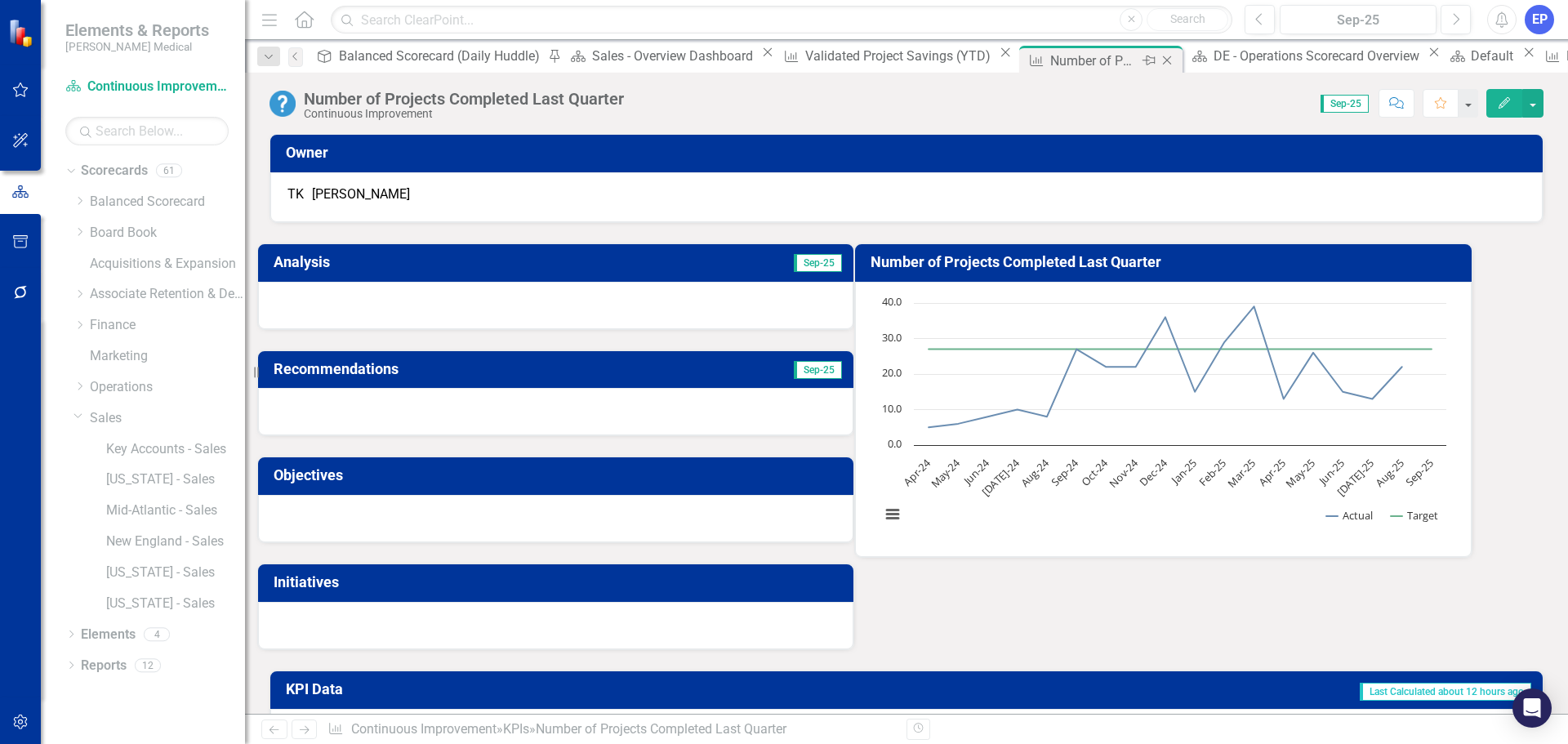
click at [1163, 60] on icon at bounding box center [1167, 60] width 9 height 9
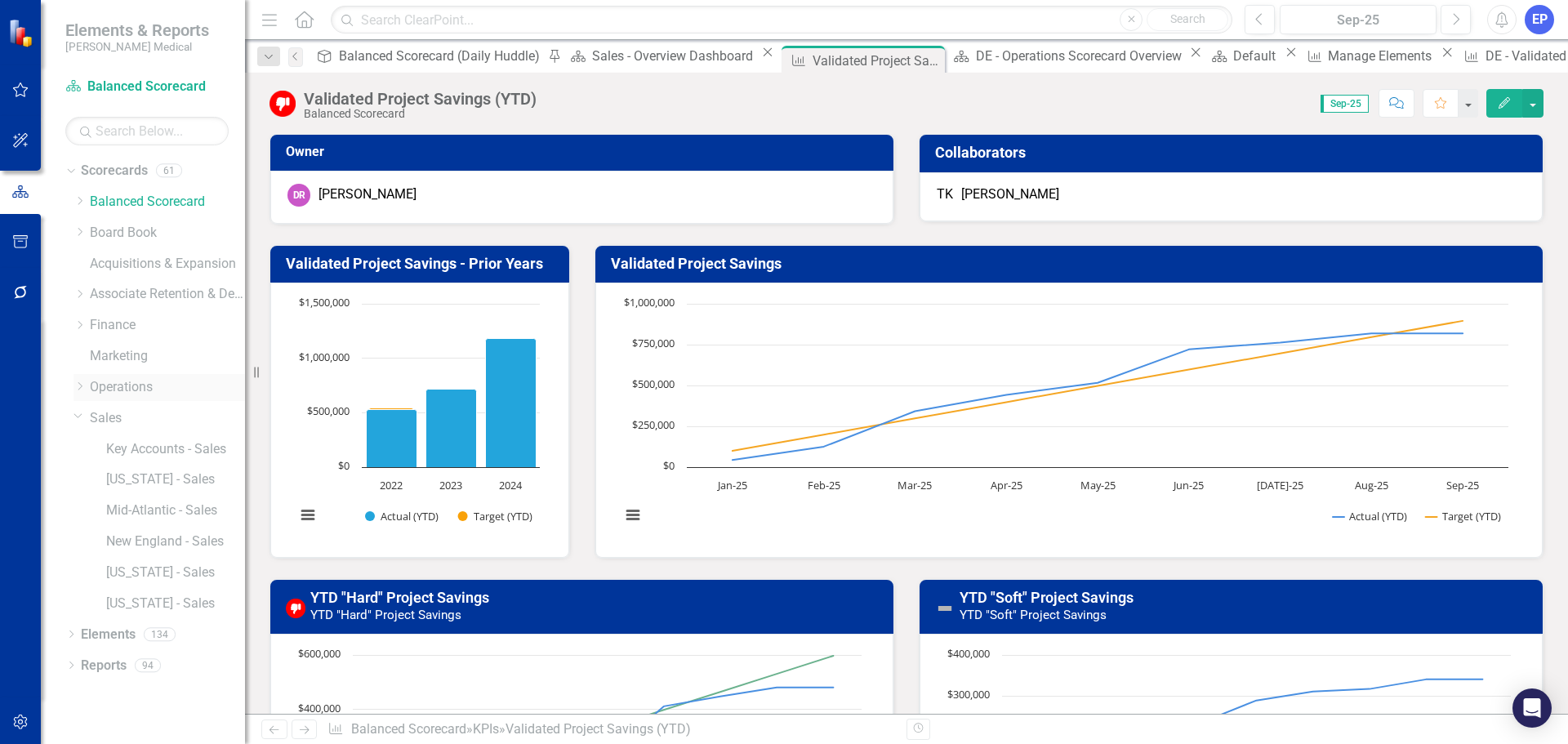
click at [83, 382] on icon "Dropdown" at bounding box center [80, 387] width 12 height 10
click at [96, 450] on icon "Dropdown" at bounding box center [95, 449] width 12 height 10
click at [151, 473] on link "[US_STATE] - CI" at bounding box center [184, 479] width 123 height 19
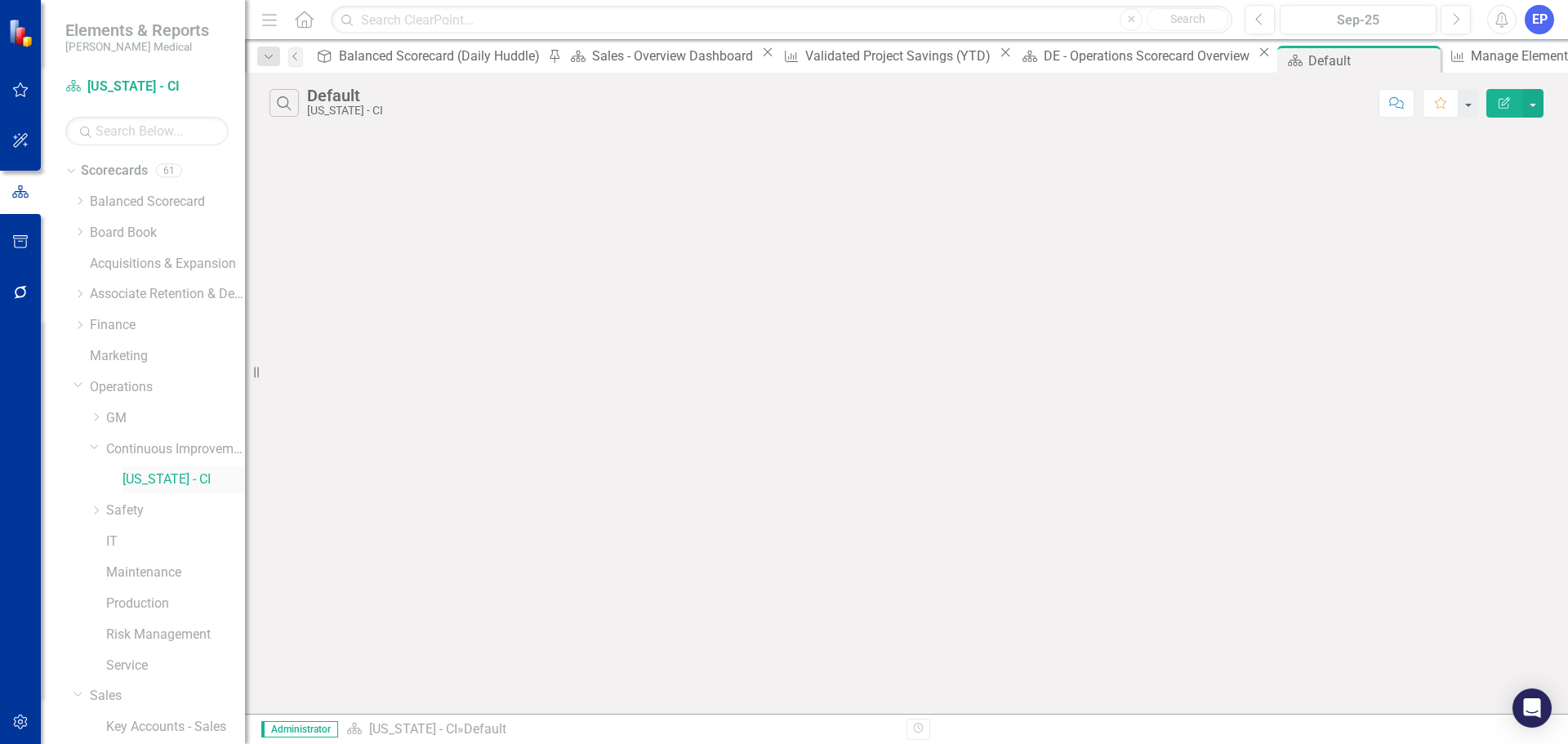
click at [159, 473] on link "[US_STATE] - CI" at bounding box center [184, 479] width 123 height 19
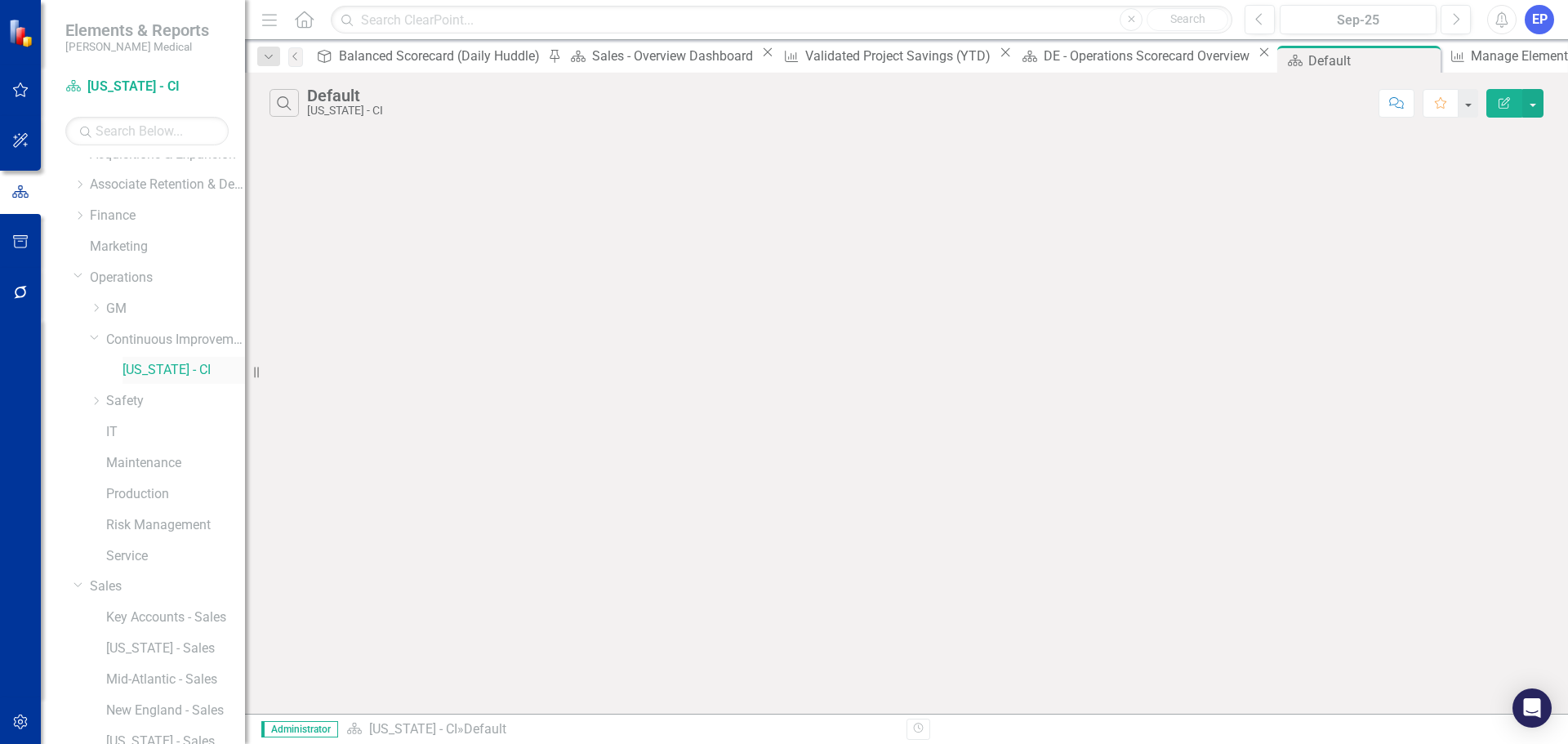
scroll to position [217, 0]
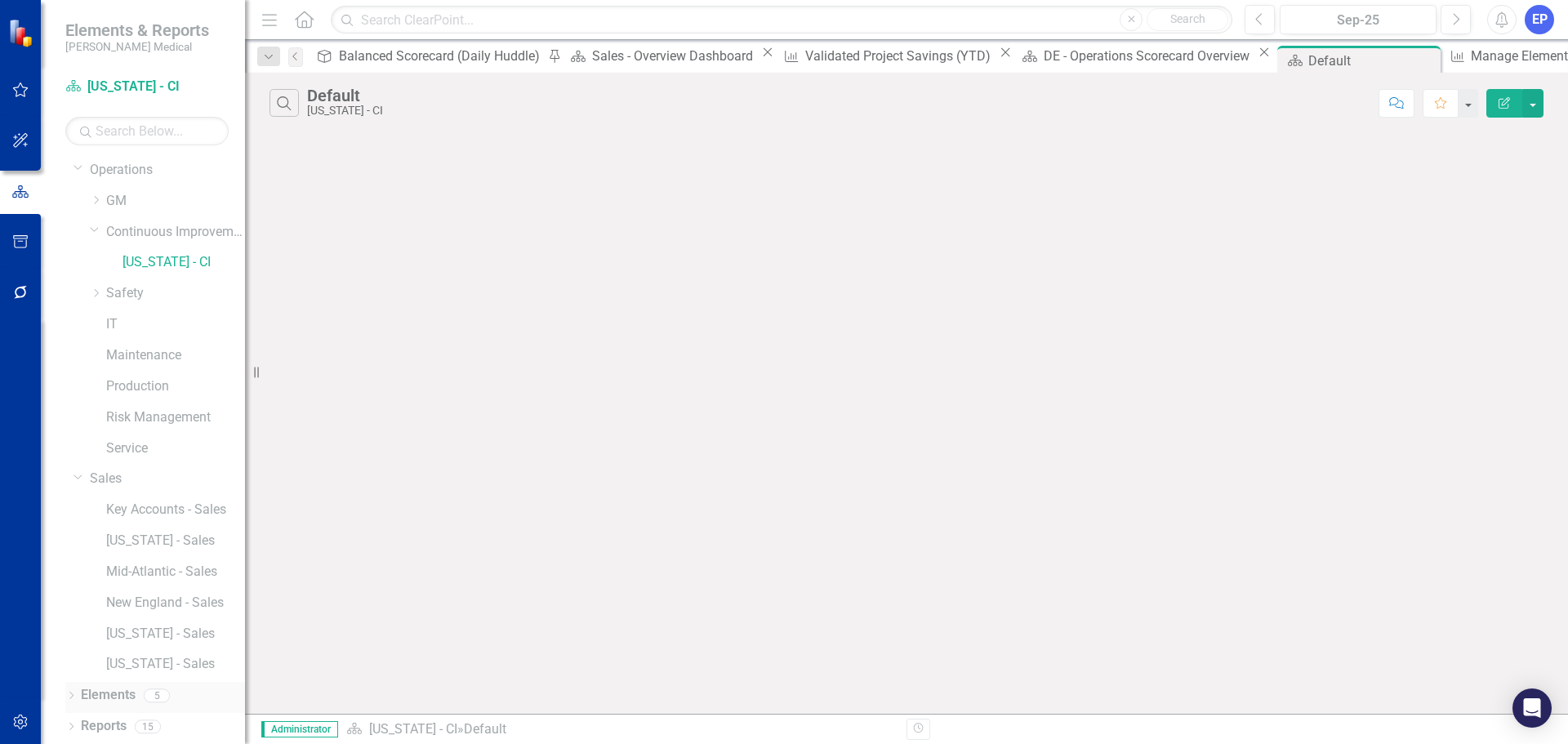
click at [154, 691] on div "5" at bounding box center [156, 696] width 27 height 14
click at [111, 695] on link "Elements" at bounding box center [108, 695] width 55 height 19
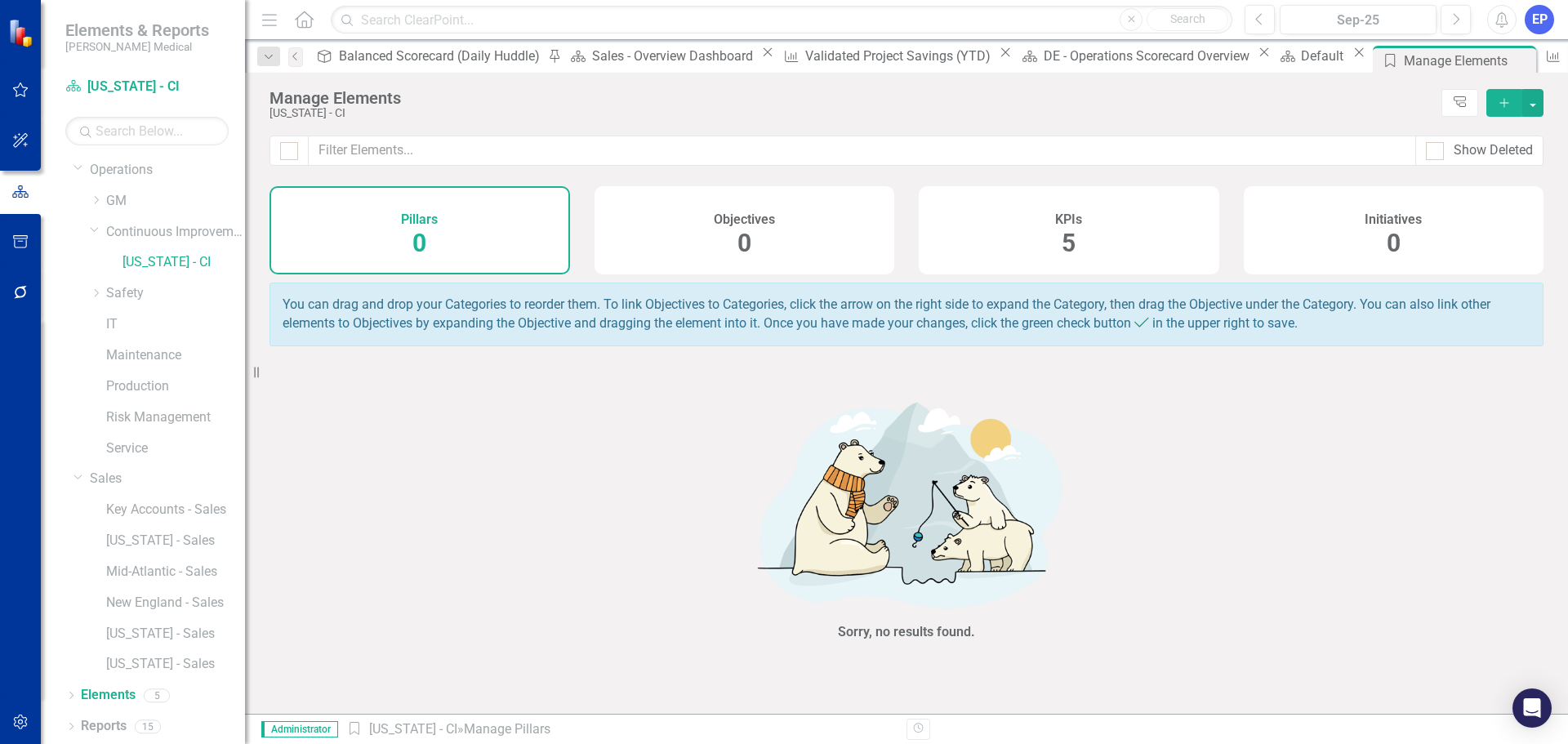
click at [1058, 238] on div "KPIs 5" at bounding box center [1068, 230] width 300 height 89
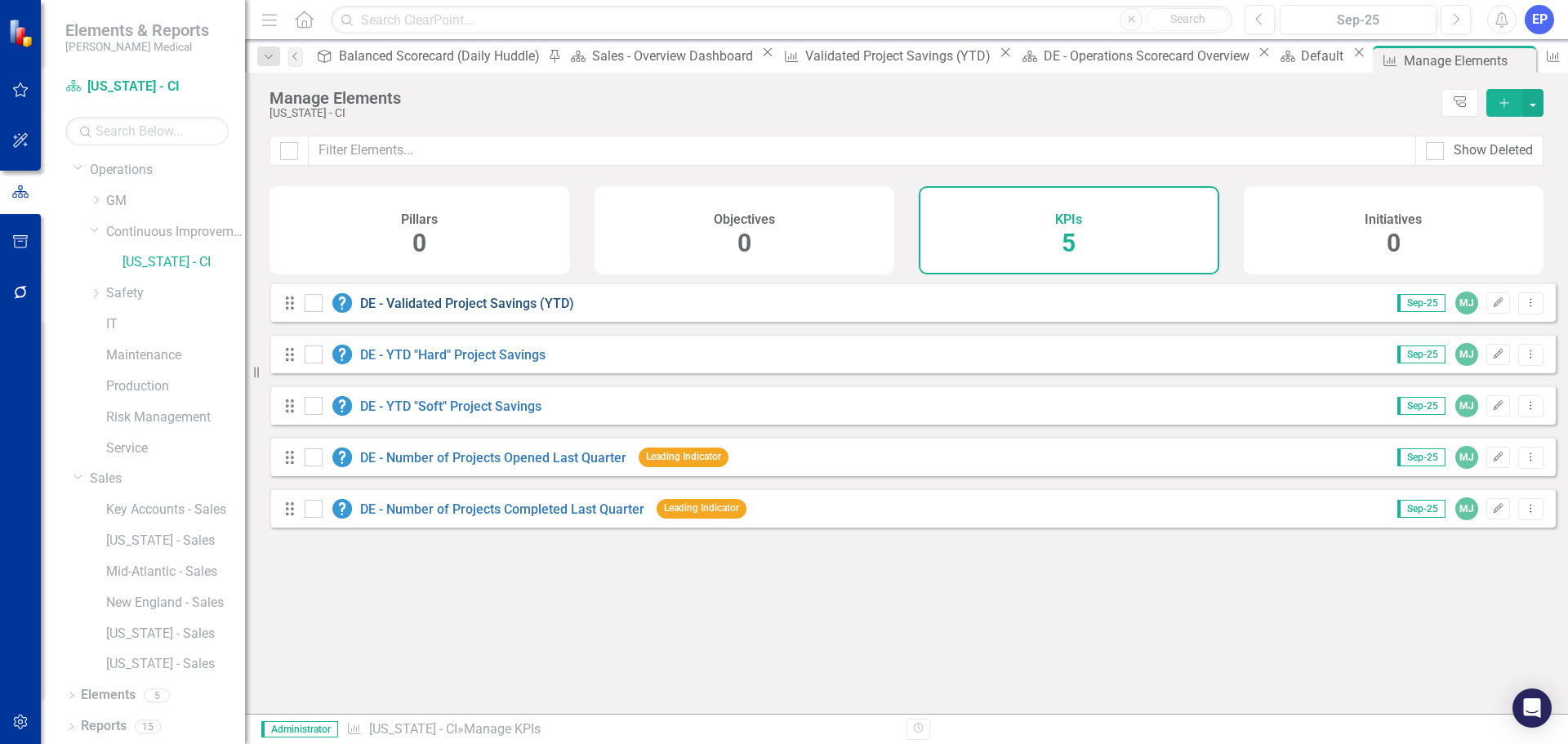
click at [511, 311] on link "DE - Validated Project Savings (YTD)" at bounding box center [466, 303] width 213 height 16
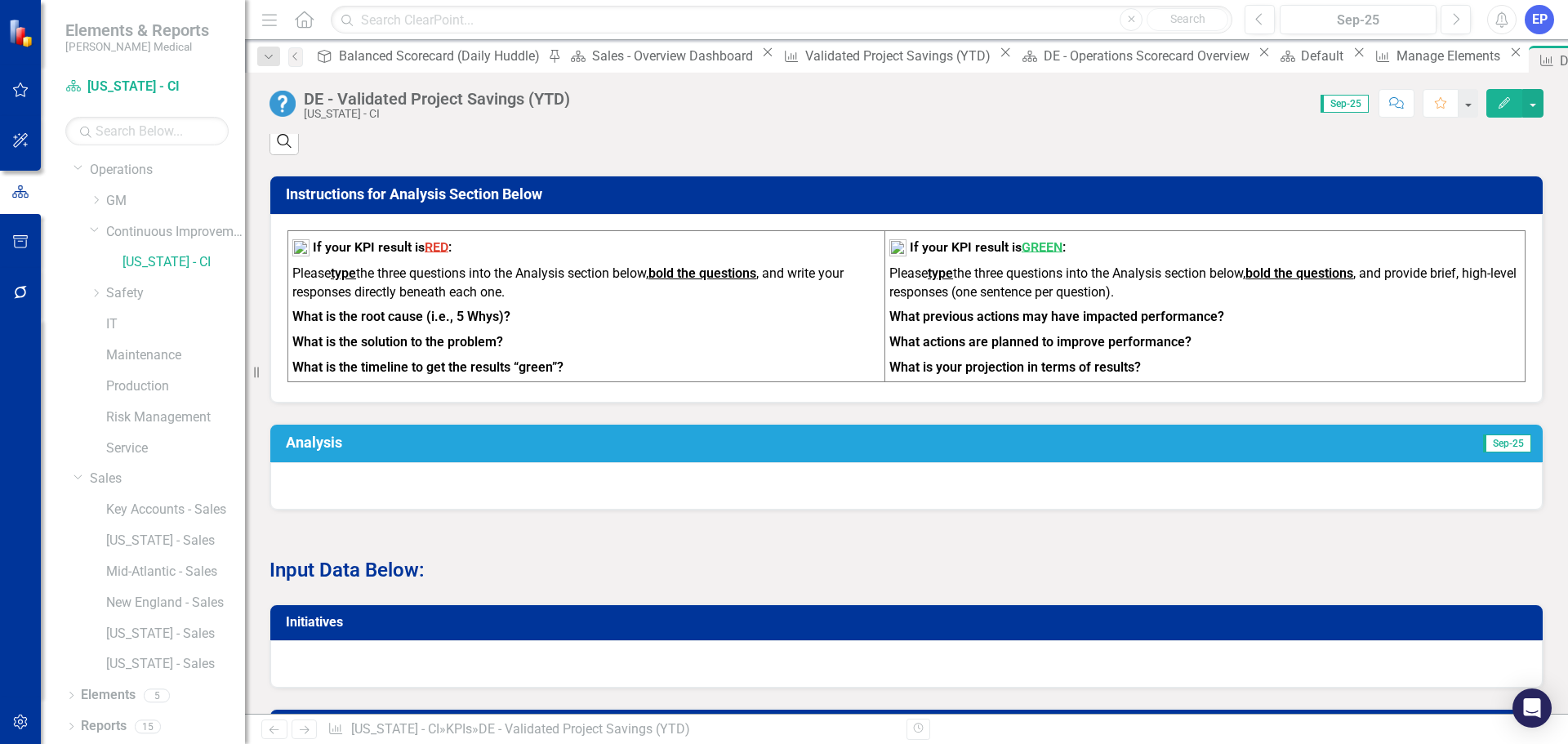
scroll to position [1062, 0]
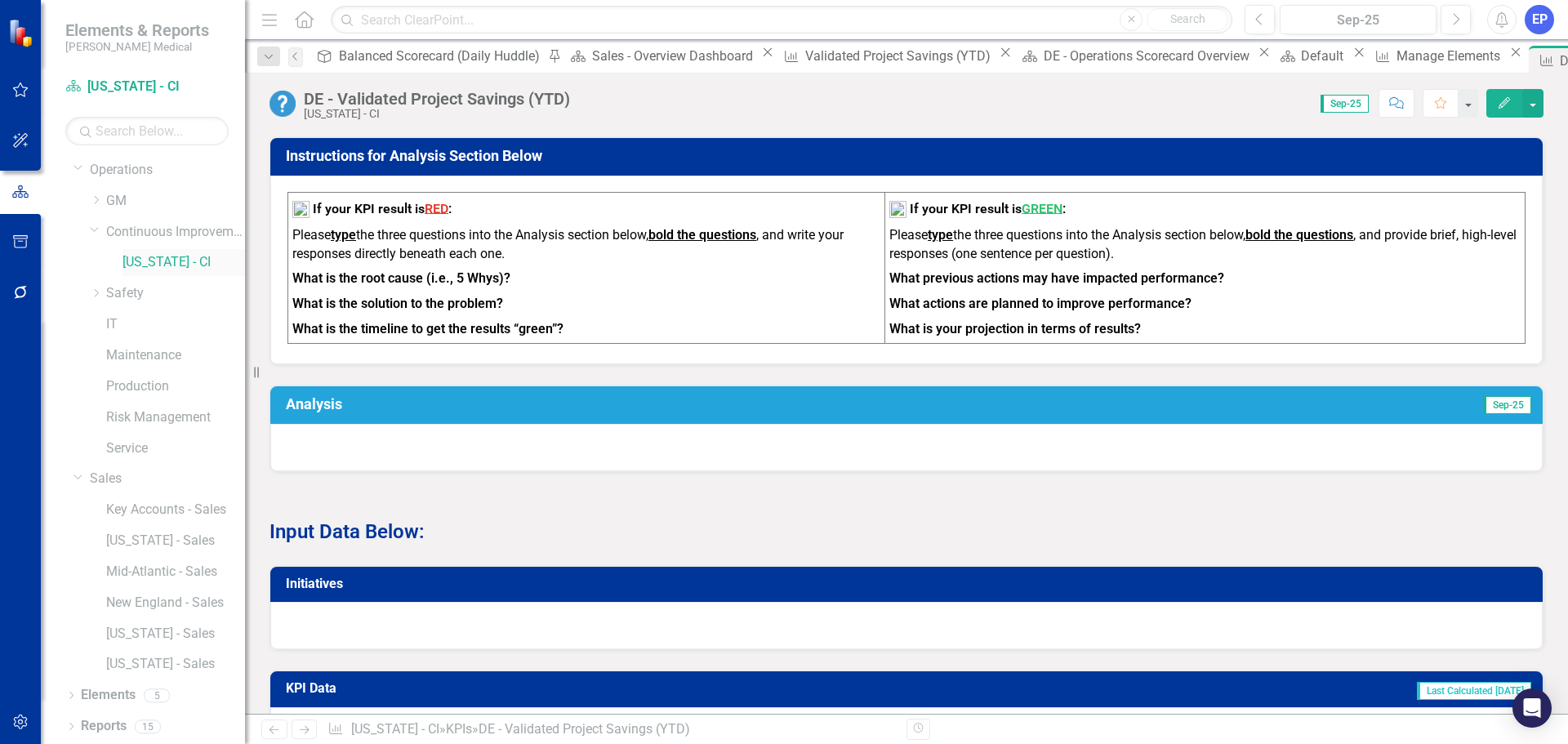
click at [149, 257] on link "[US_STATE] - CI" at bounding box center [184, 262] width 123 height 19
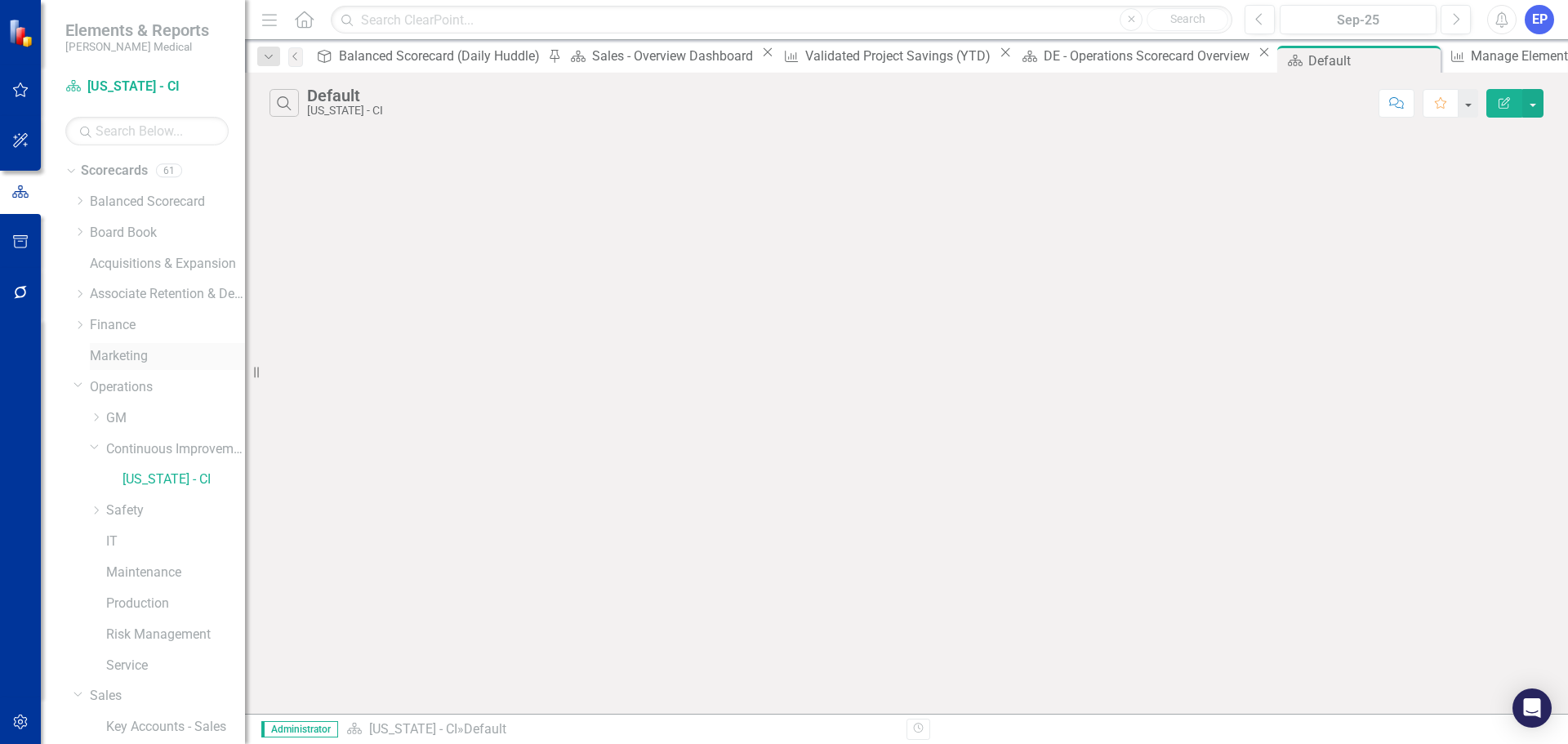
click at [98, 350] on link "Marketing" at bounding box center [167, 356] width 155 height 19
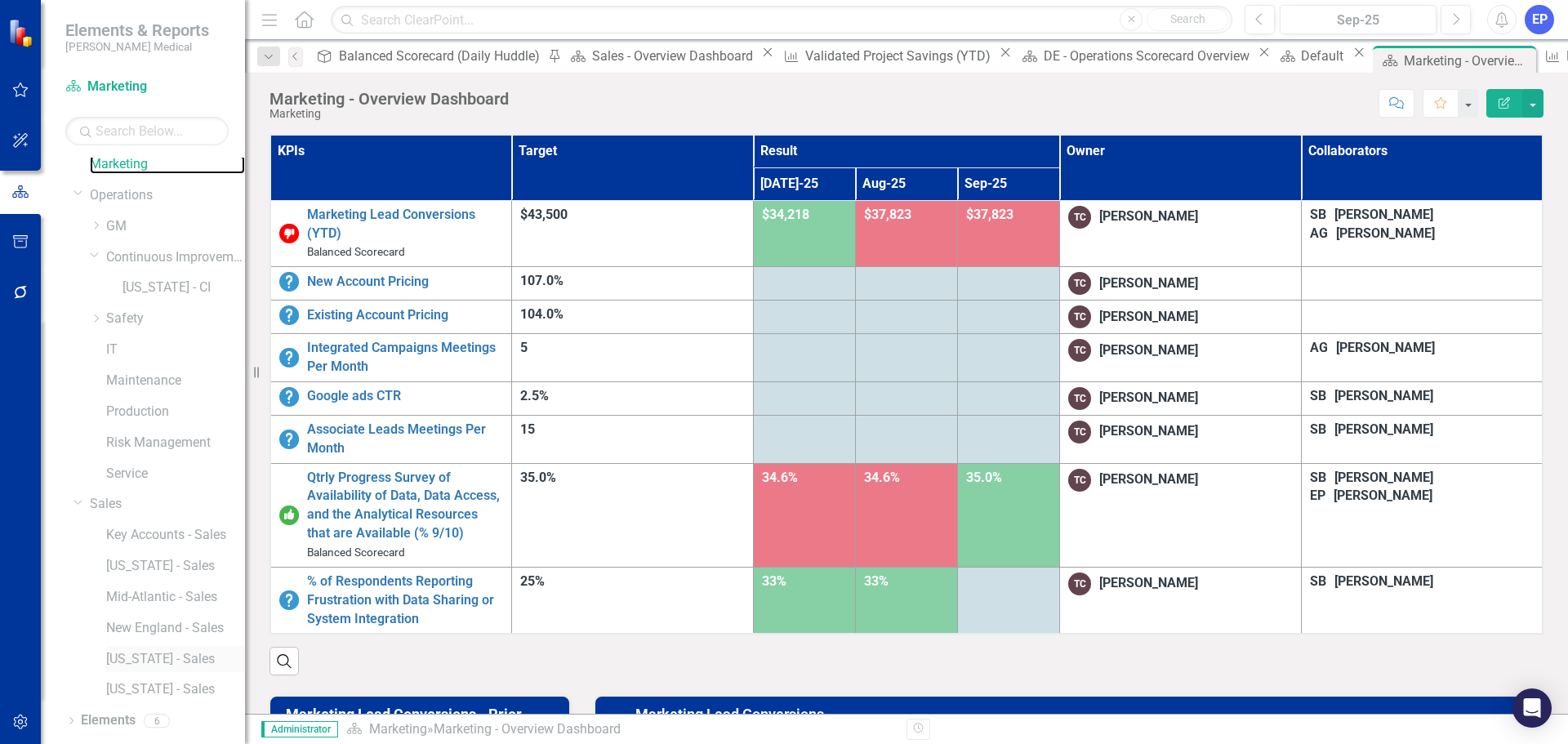
scroll to position [217, 0]
click at [127, 512] on link "Key Accounts - Sales" at bounding box center [175, 510] width 139 height 19
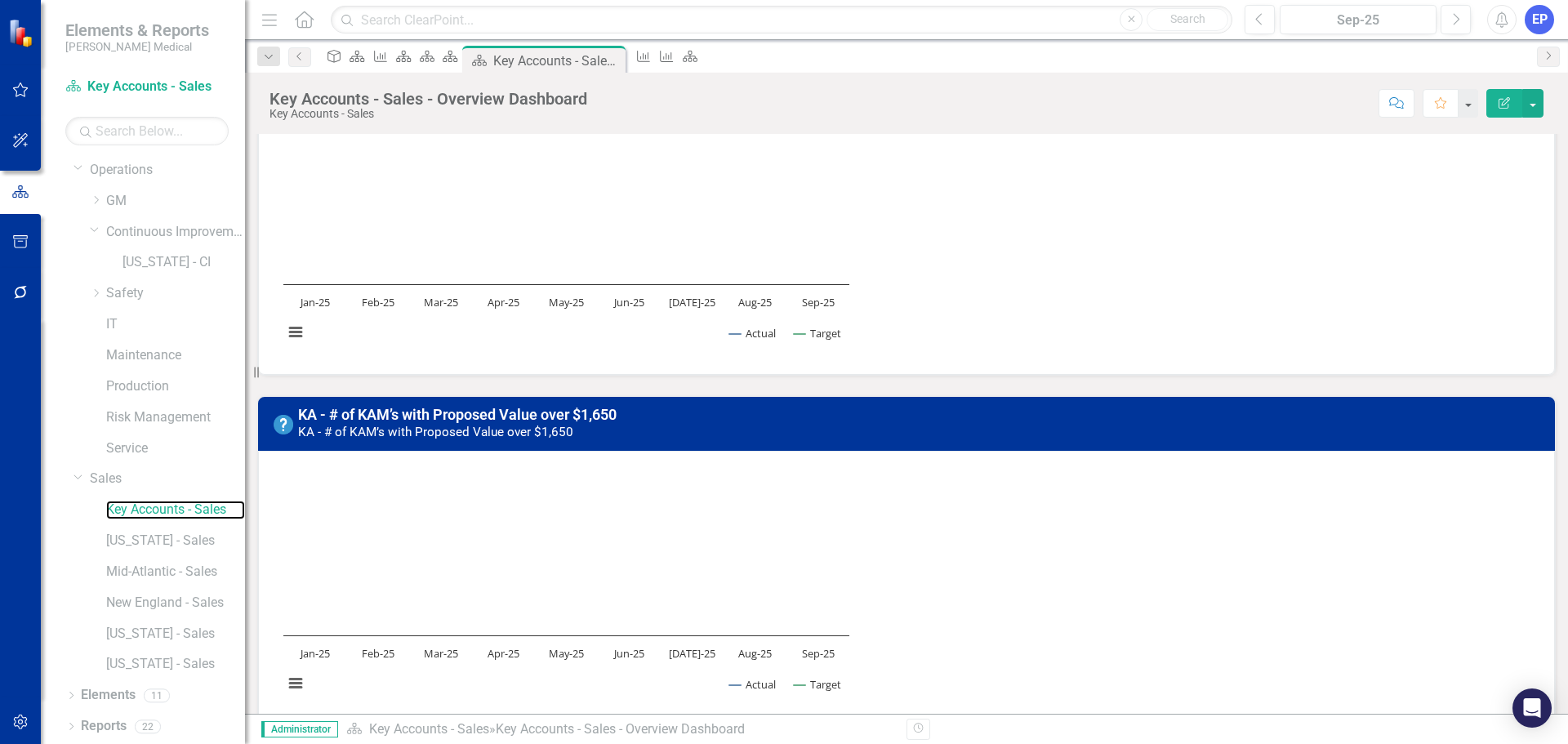
scroll to position [1715, 0]
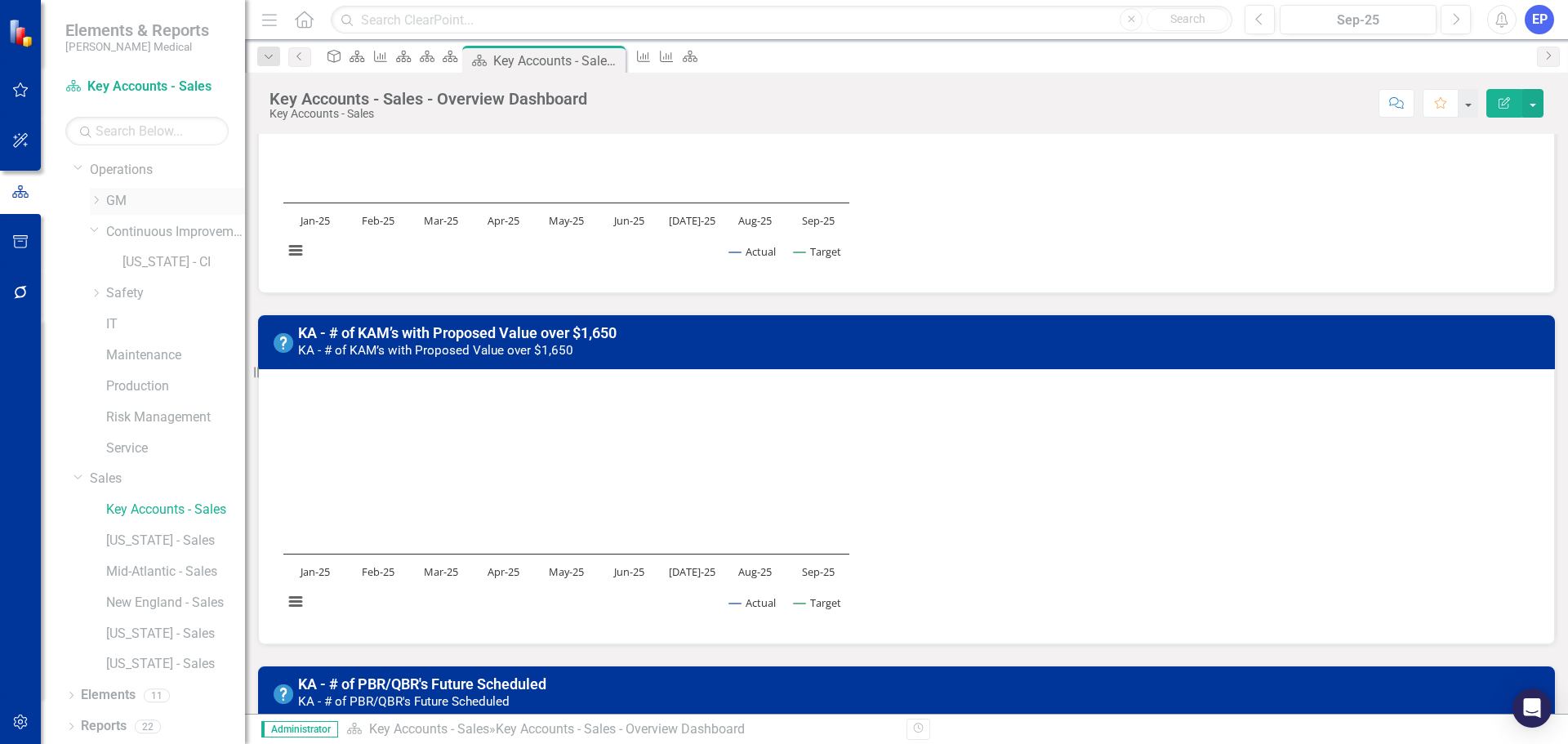
click at [97, 201] on icon "Dropdown" at bounding box center [95, 200] width 12 height 10
click at [137, 258] on link "[US_STATE] - Ops (TEST)" at bounding box center [184, 262] width 123 height 19
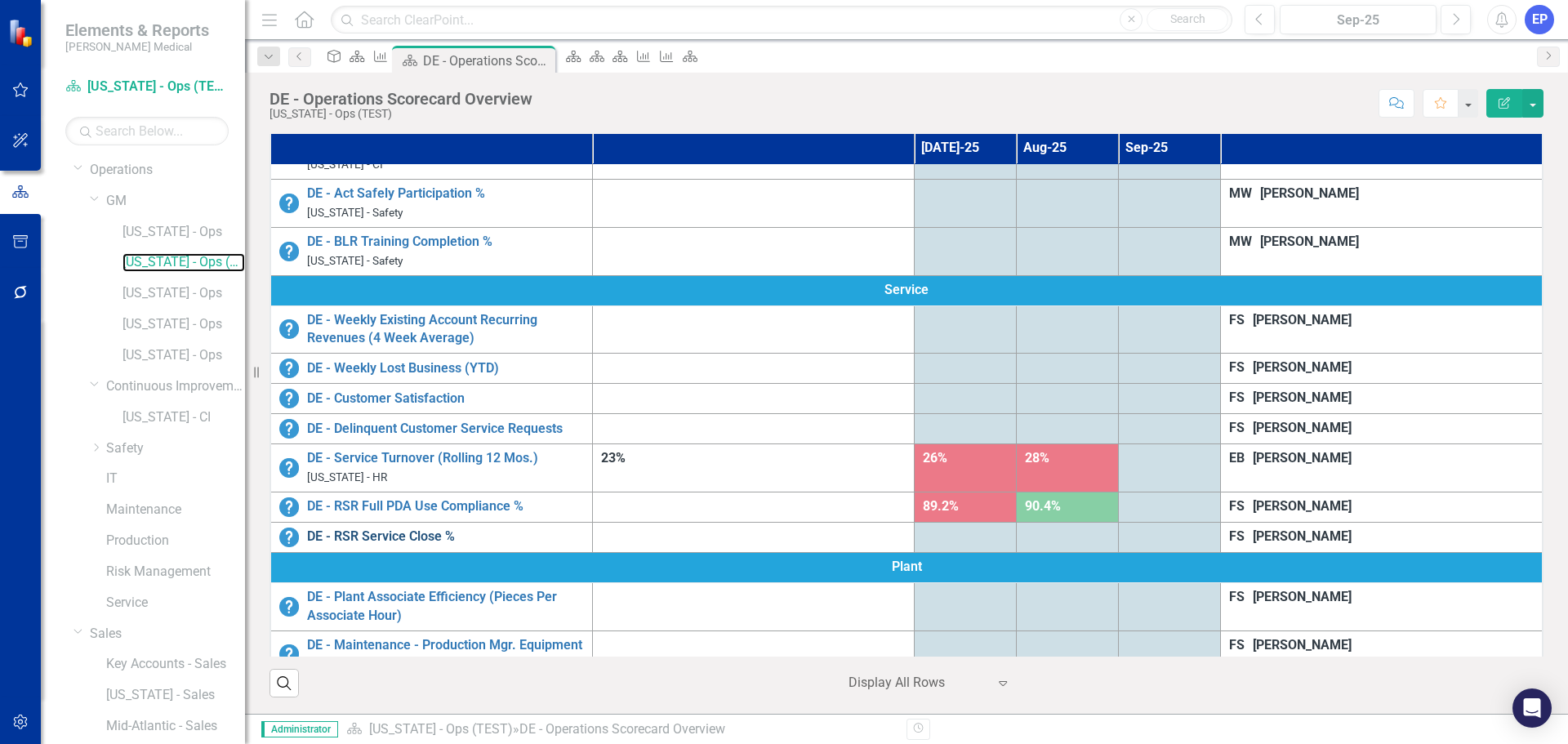
scroll to position [327, 0]
